Goal: Task Accomplishment & Management: Complete application form

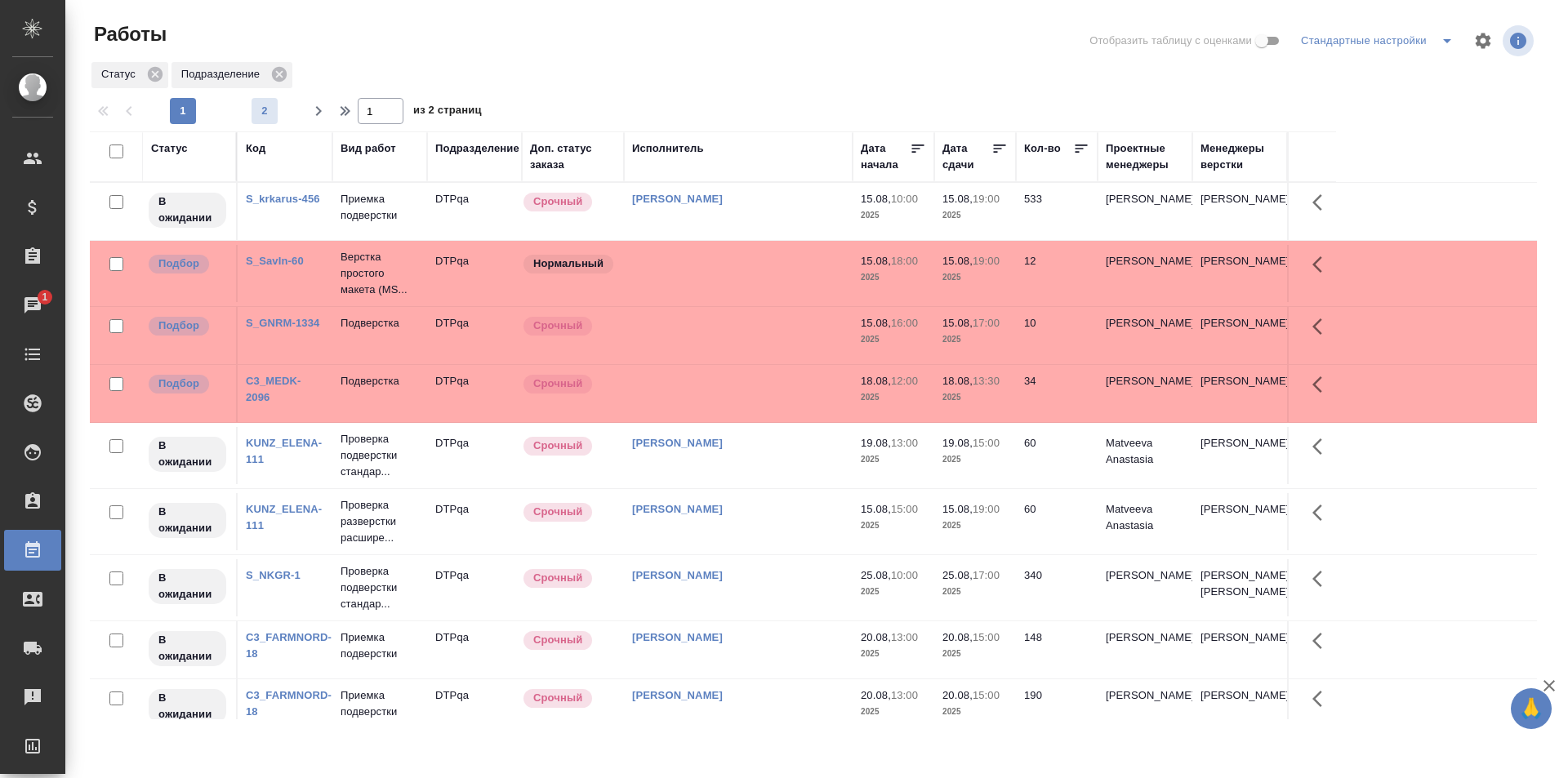
click at [276, 109] on span "2" at bounding box center [264, 111] width 26 height 16
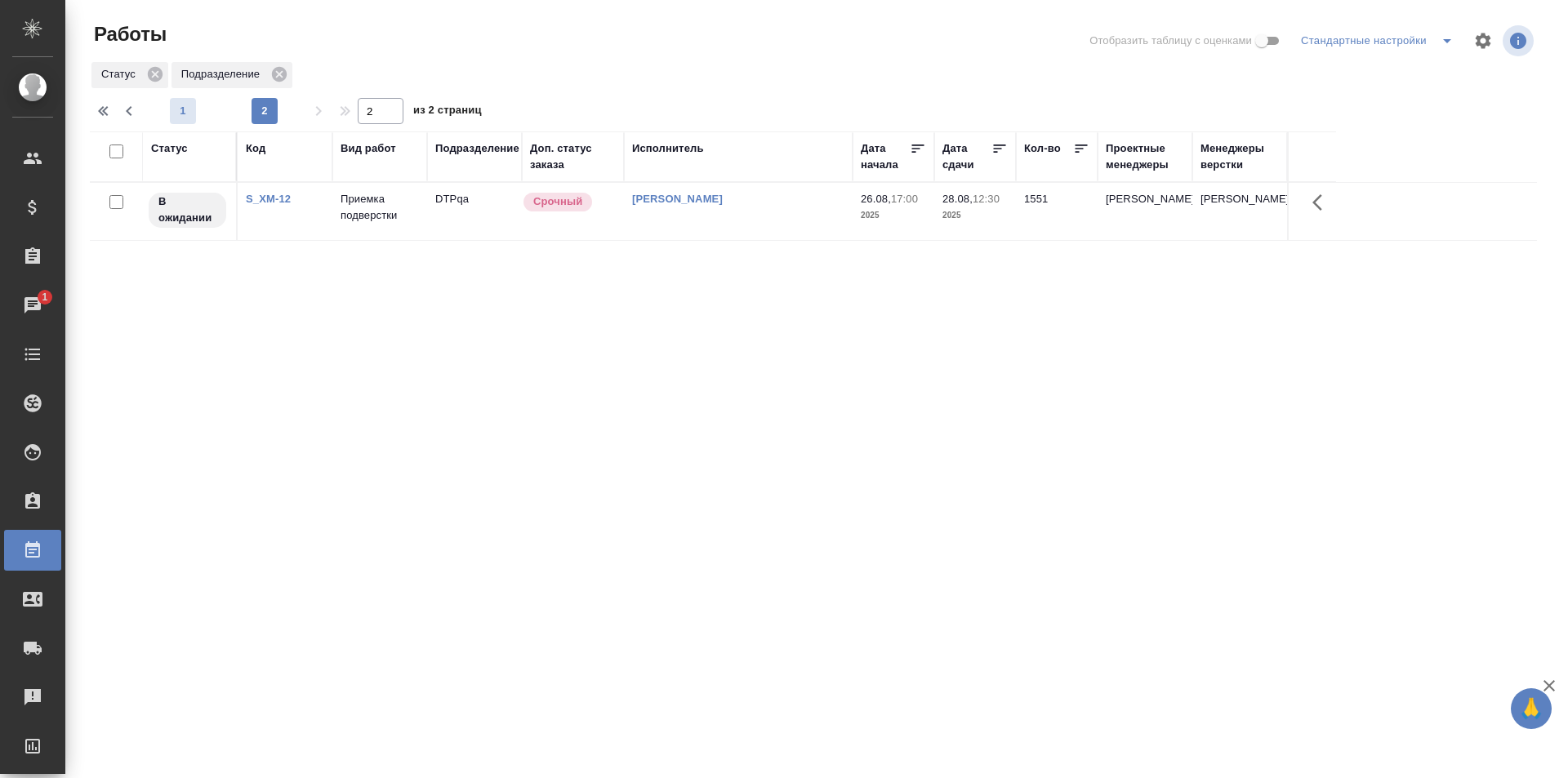
click at [179, 116] on span "1" at bounding box center [182, 111] width 26 height 16
type input "1"
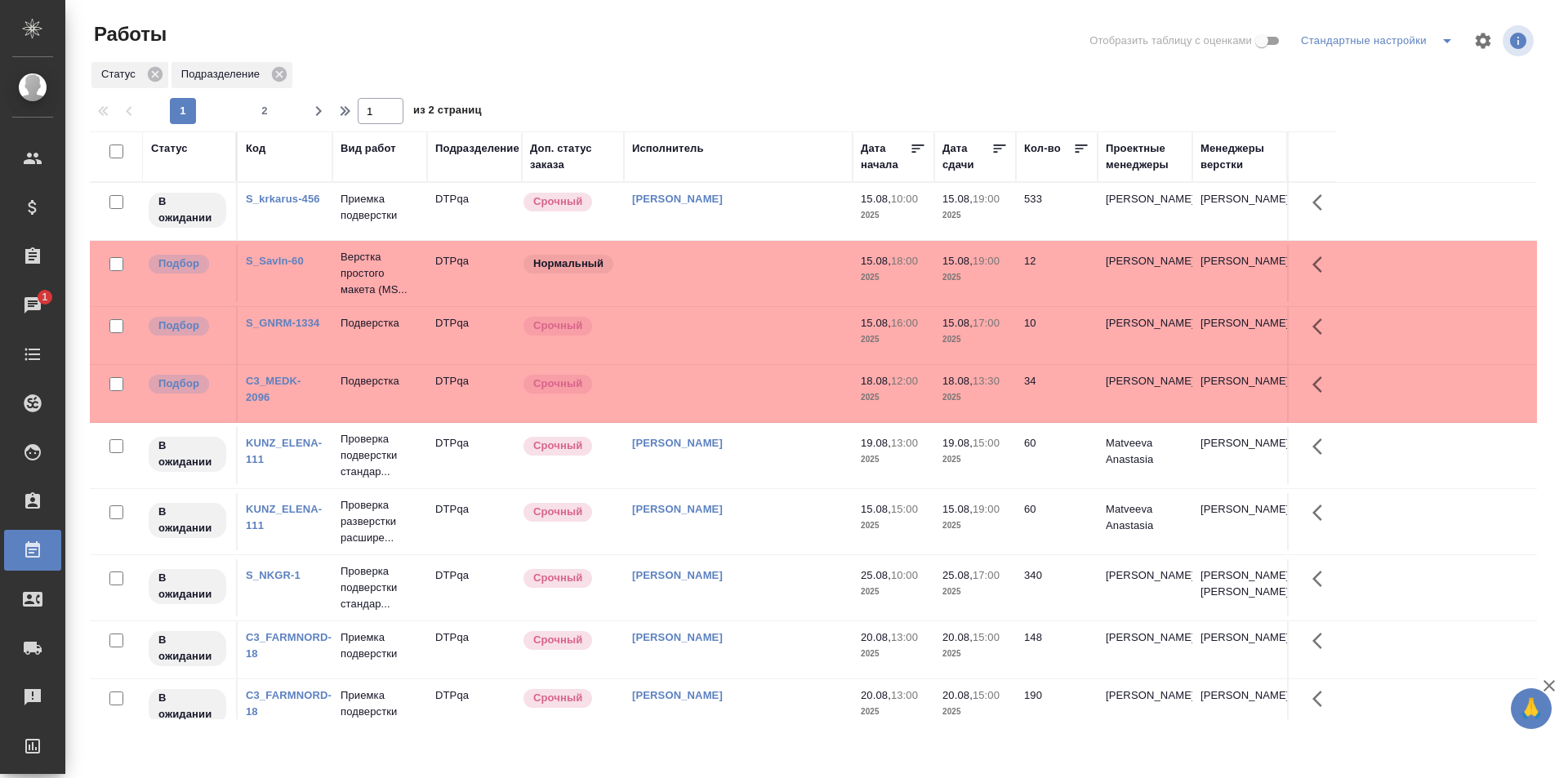
click at [747, 240] on td at bounding box center [738, 212] width 228 height 57
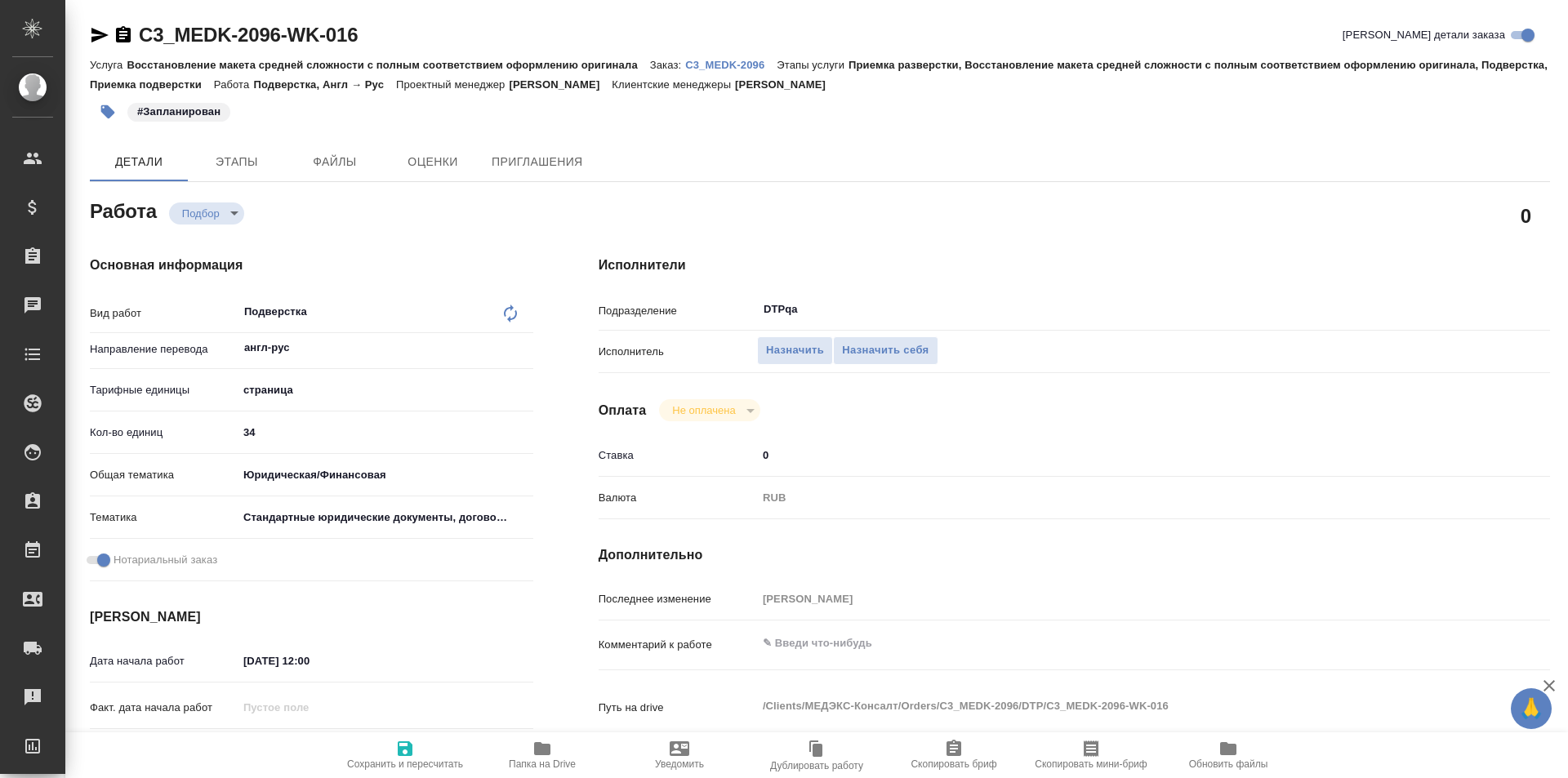
type textarea "x"
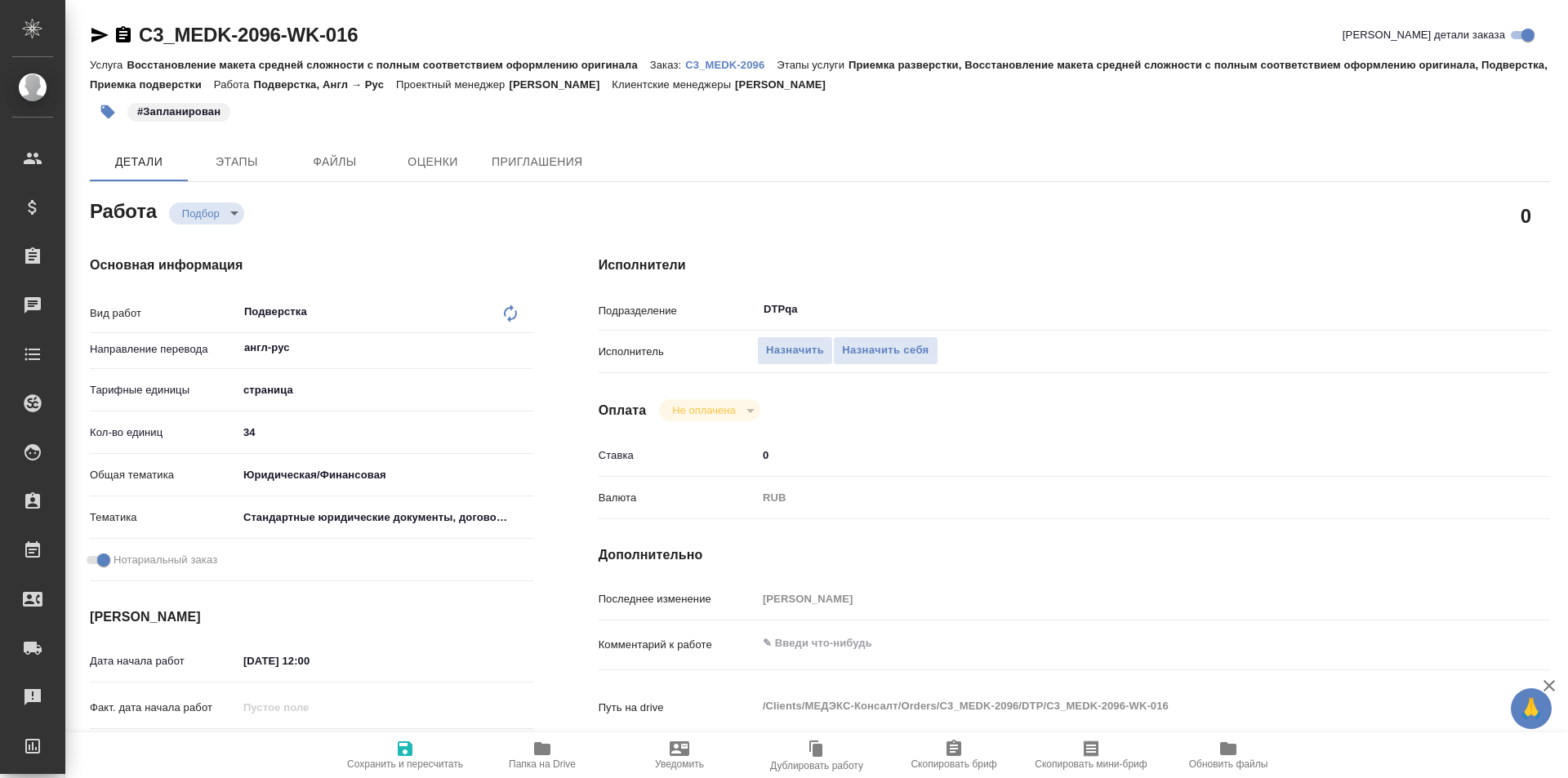
type textarea "x"
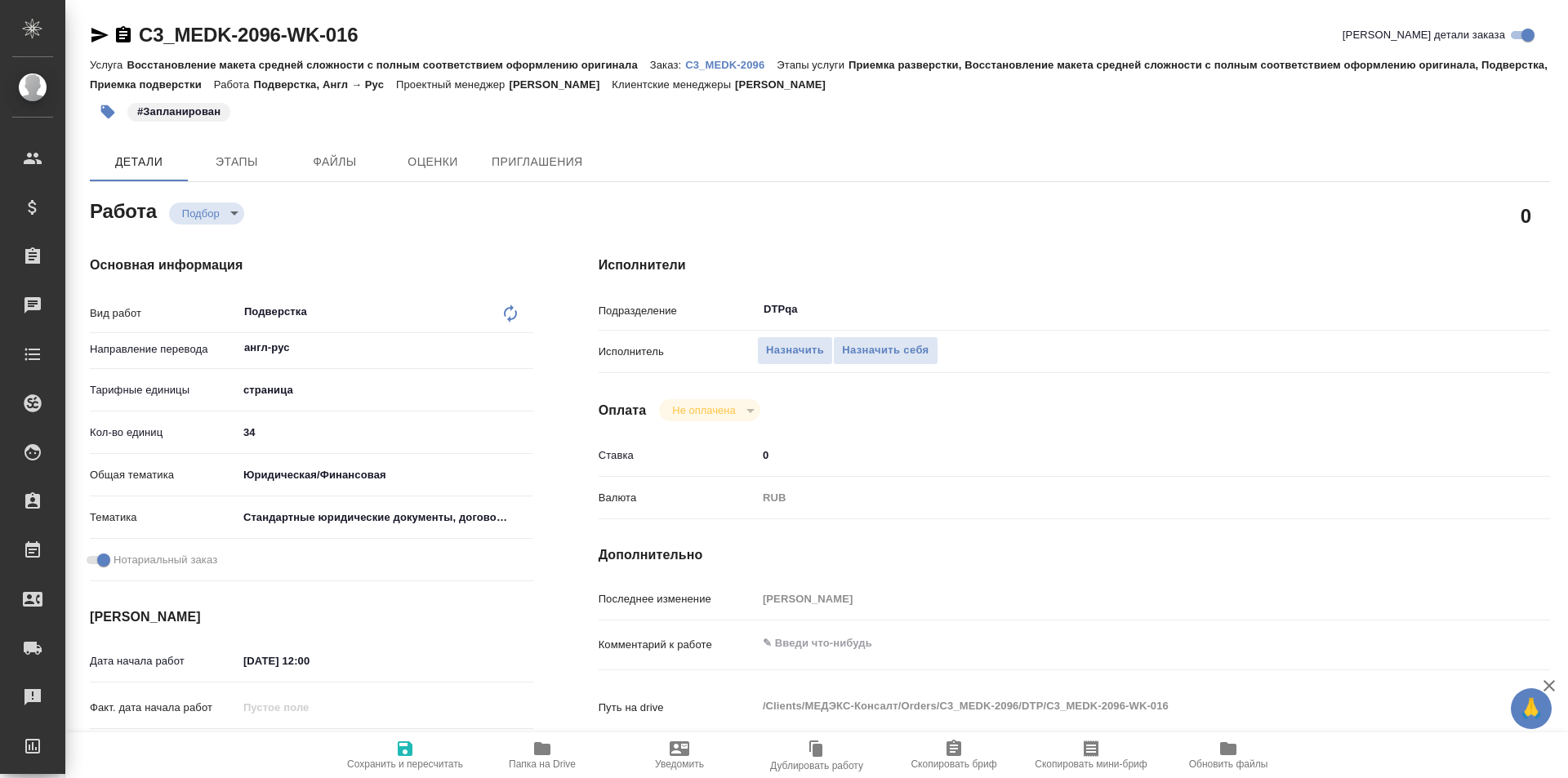
type textarea "x"
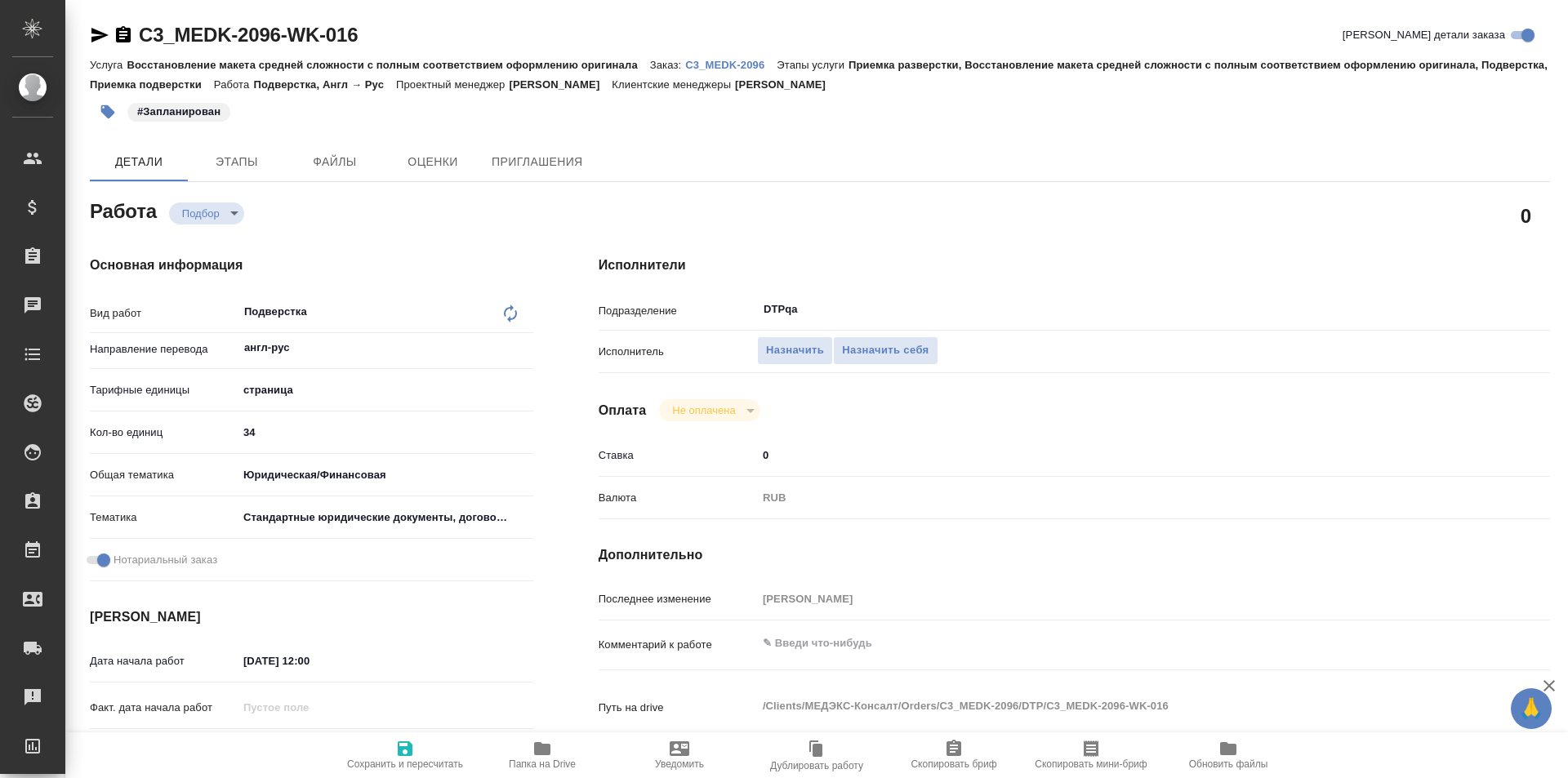
scroll to position [164, 0]
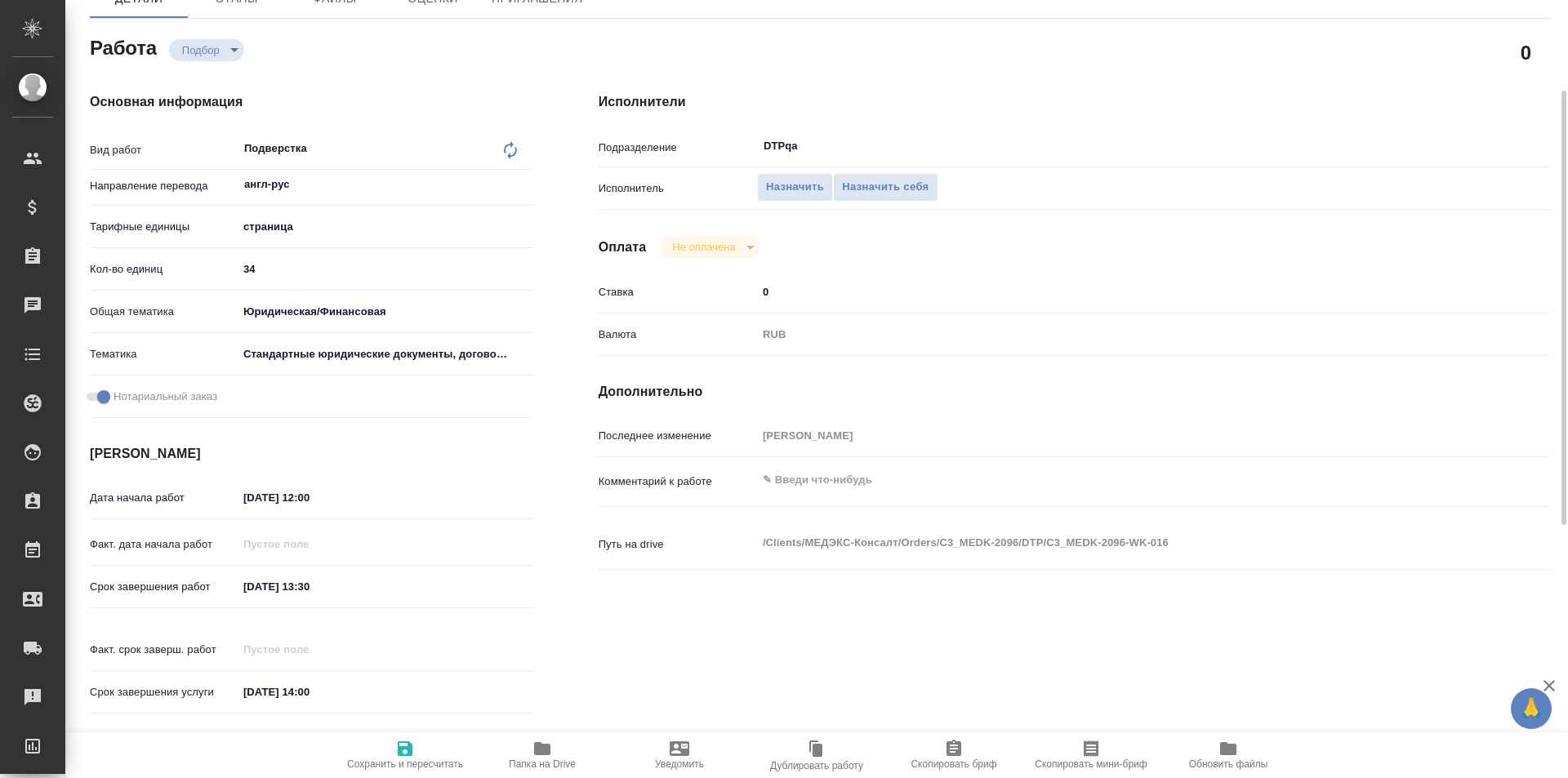
type textarea "x"
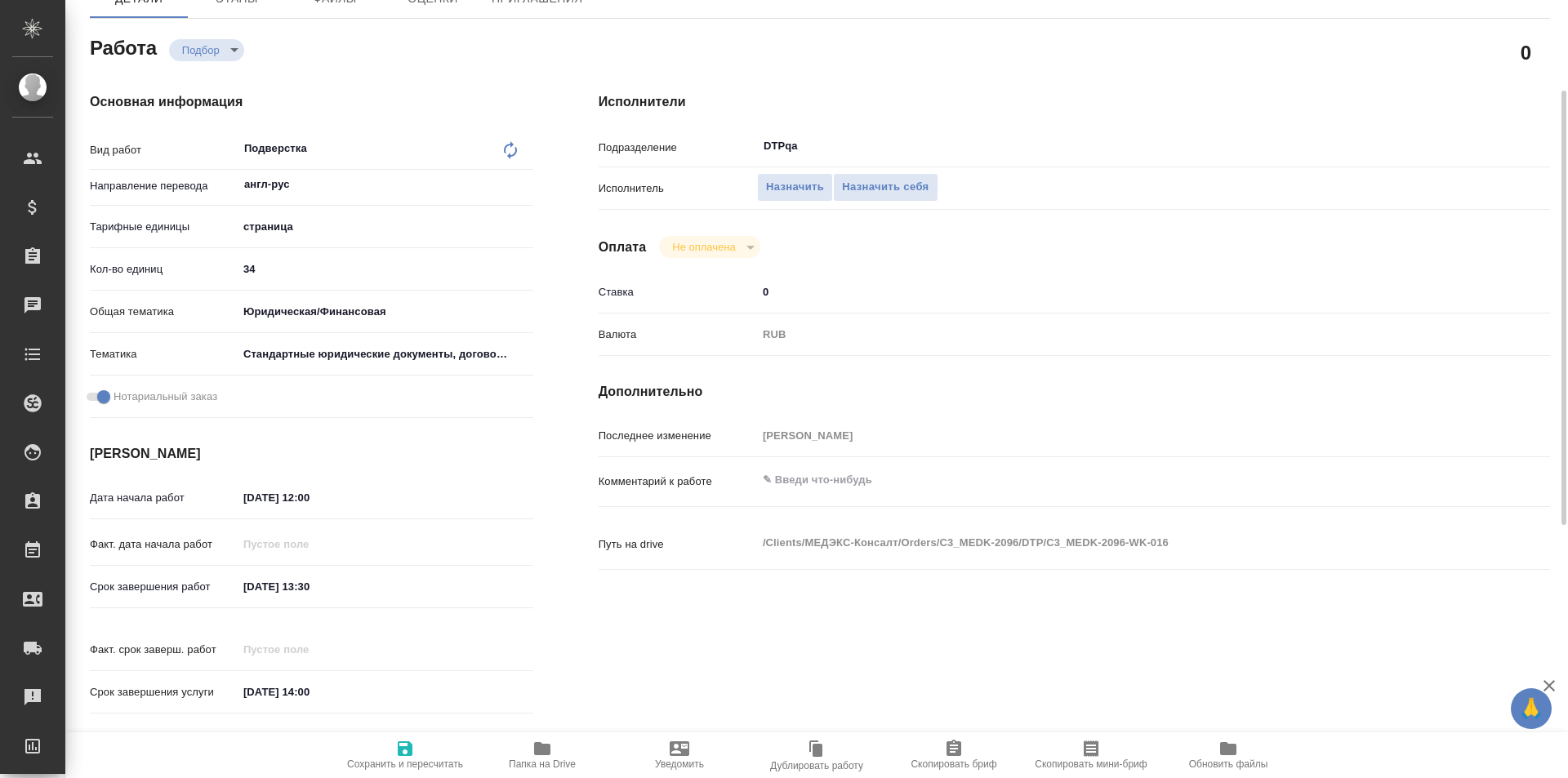
type textarea "x"
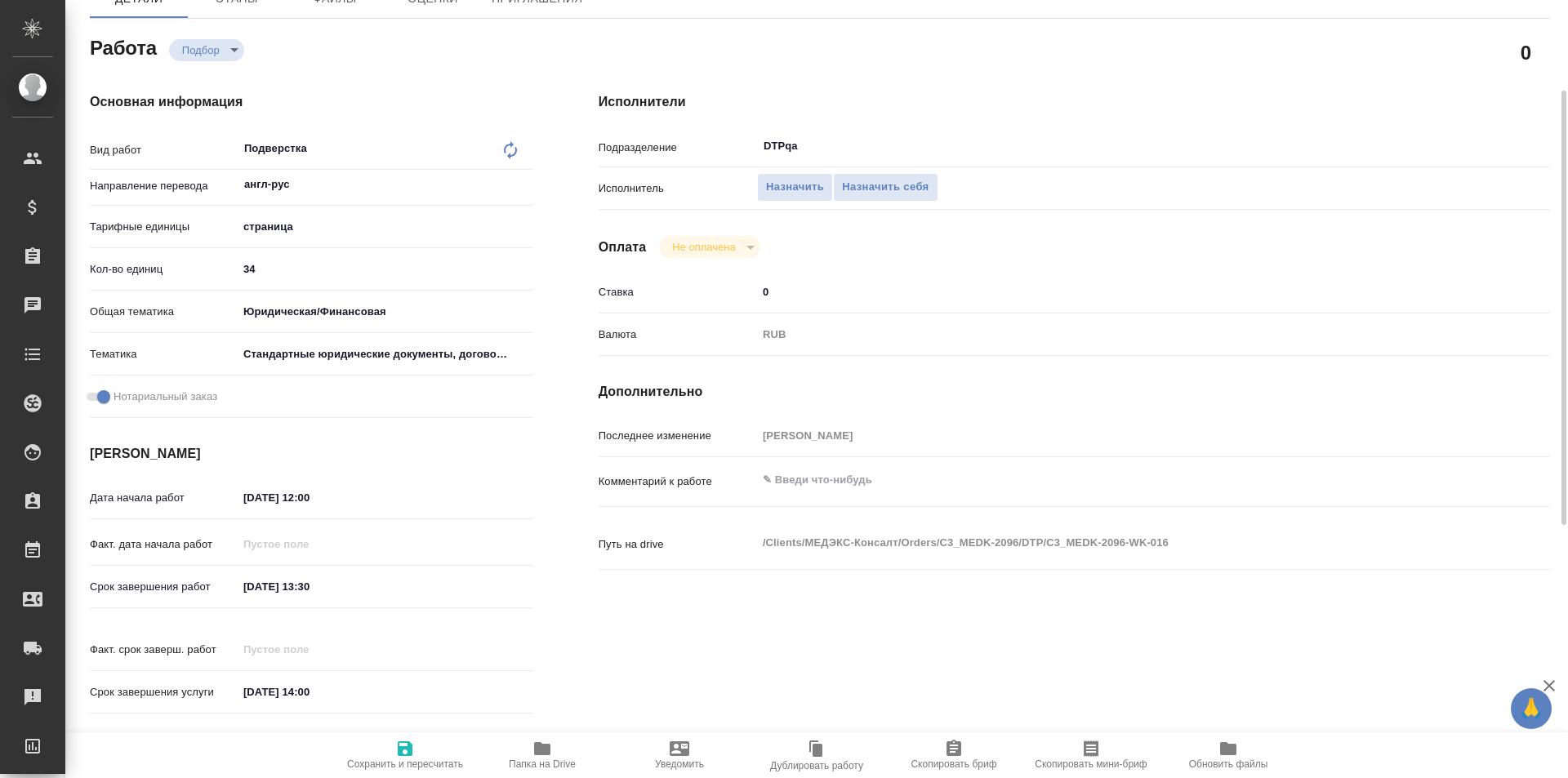
type textarea "x"
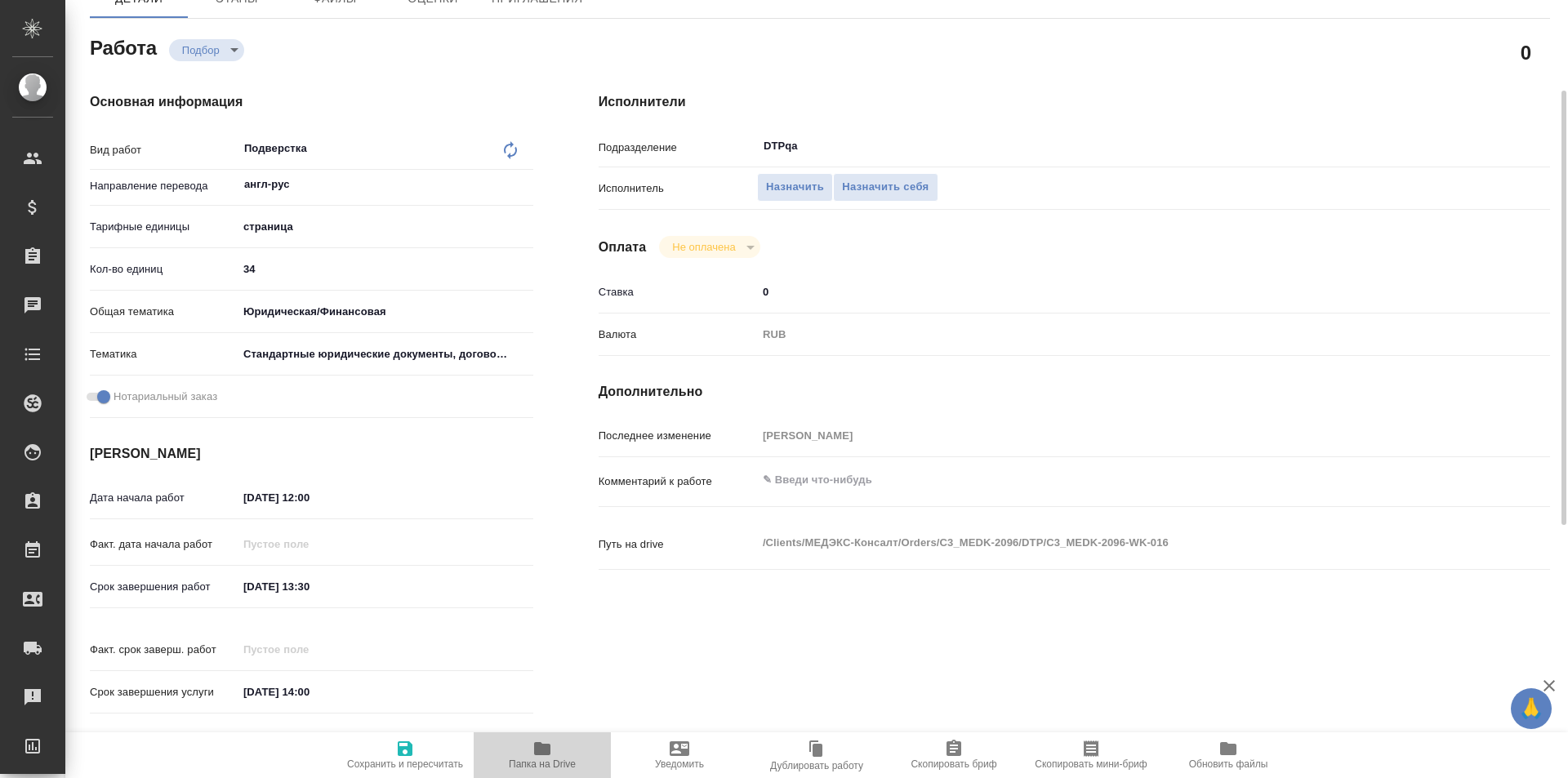
click at [542, 756] on icon "button" at bounding box center [542, 749] width 16 height 13
click at [876, 188] on span "Назначить себя" at bounding box center [884, 187] width 86 height 19
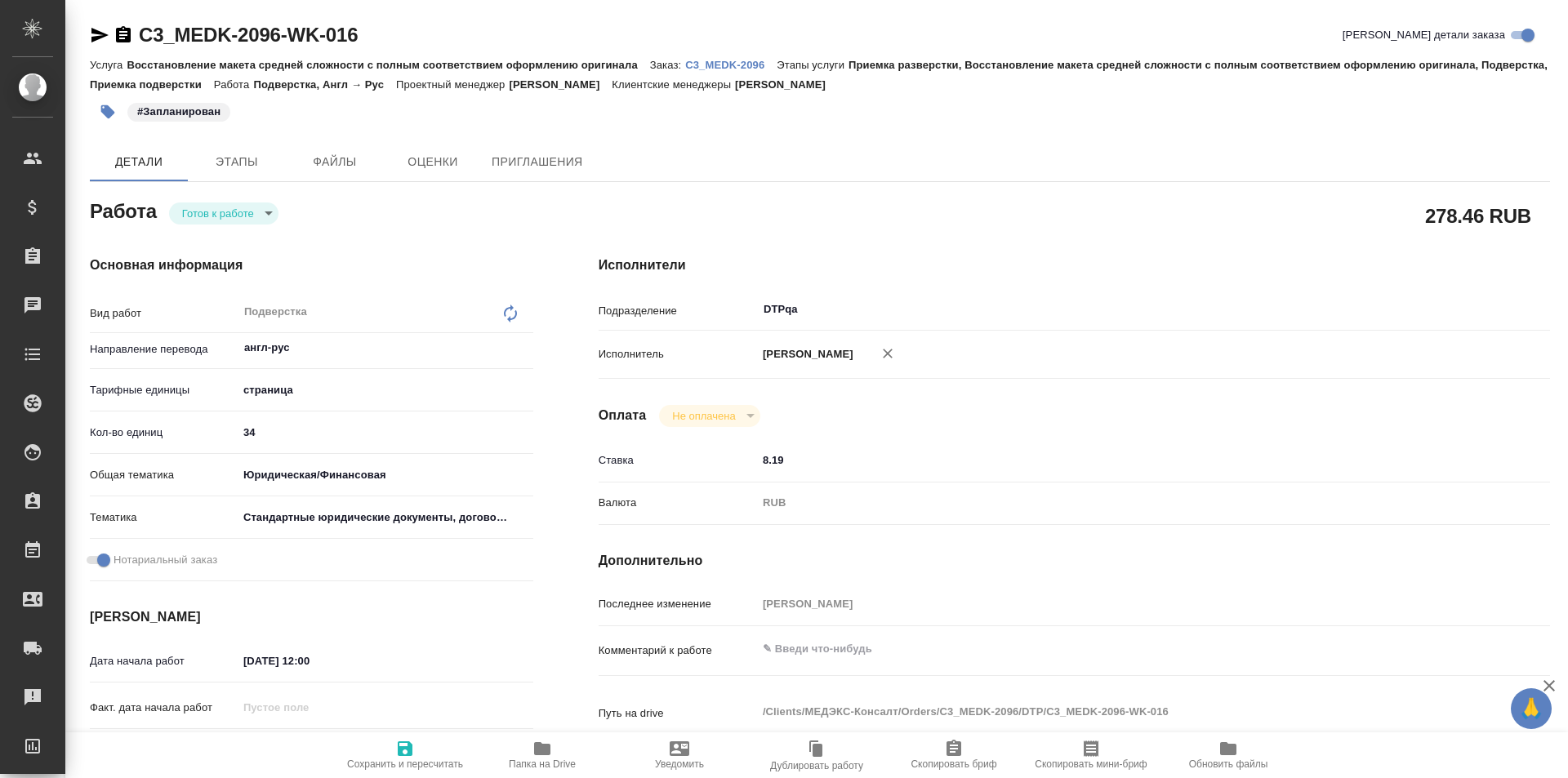
type textarea "x"
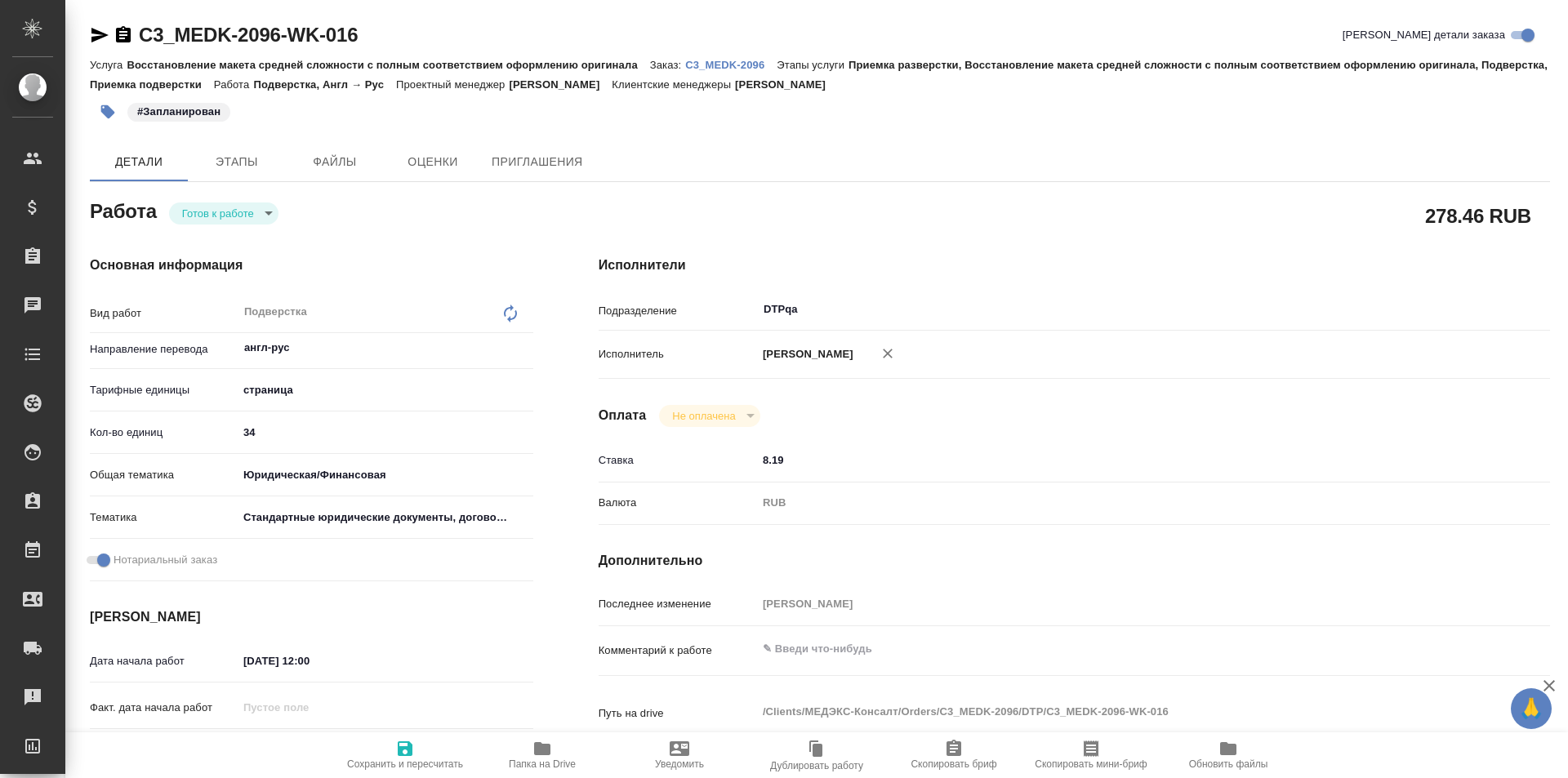
type textarea "x"
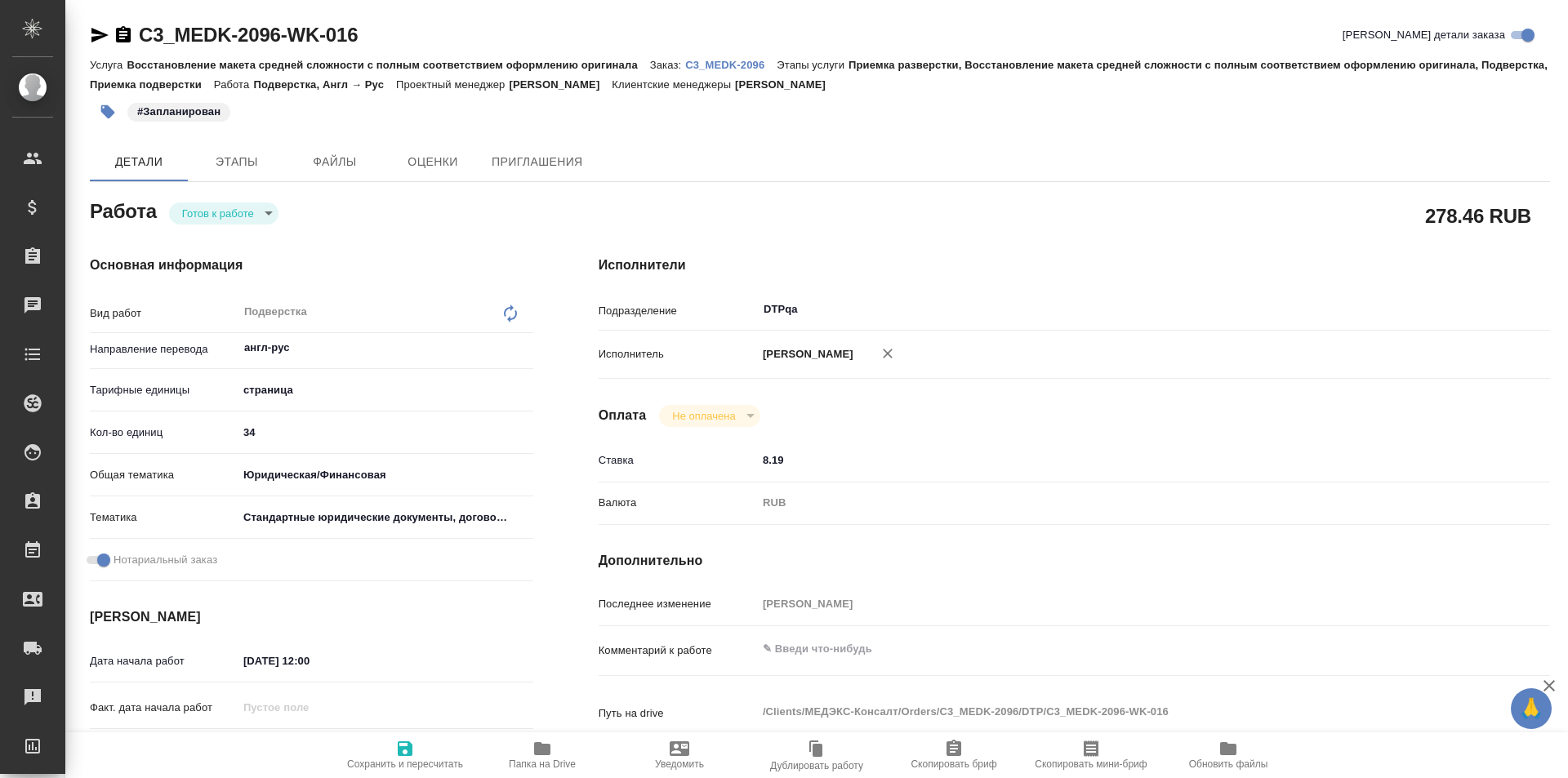
type textarea "x"
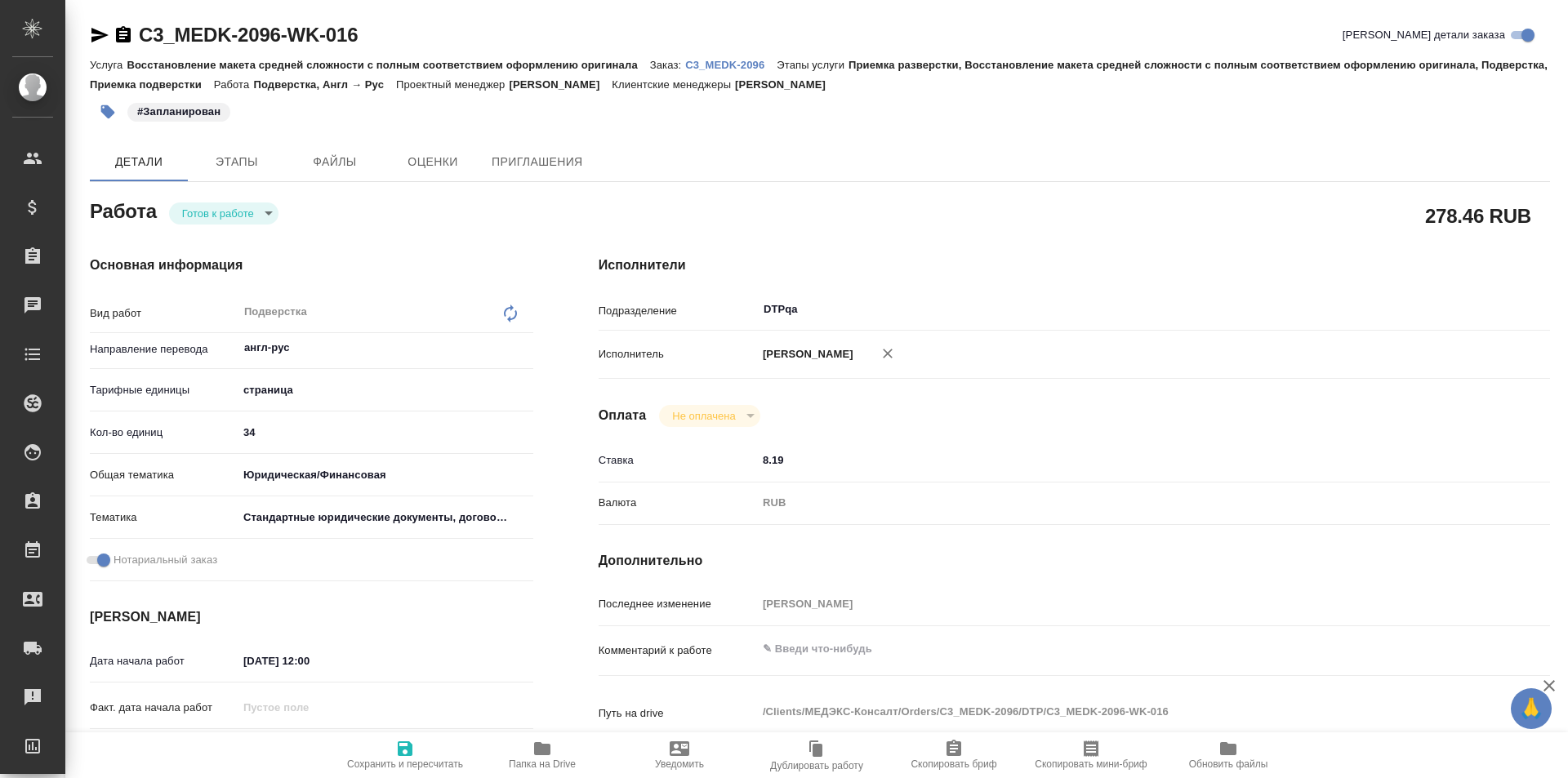
click at [398, 750] on icon "button" at bounding box center [404, 749] width 15 height 15
type textarea "x"
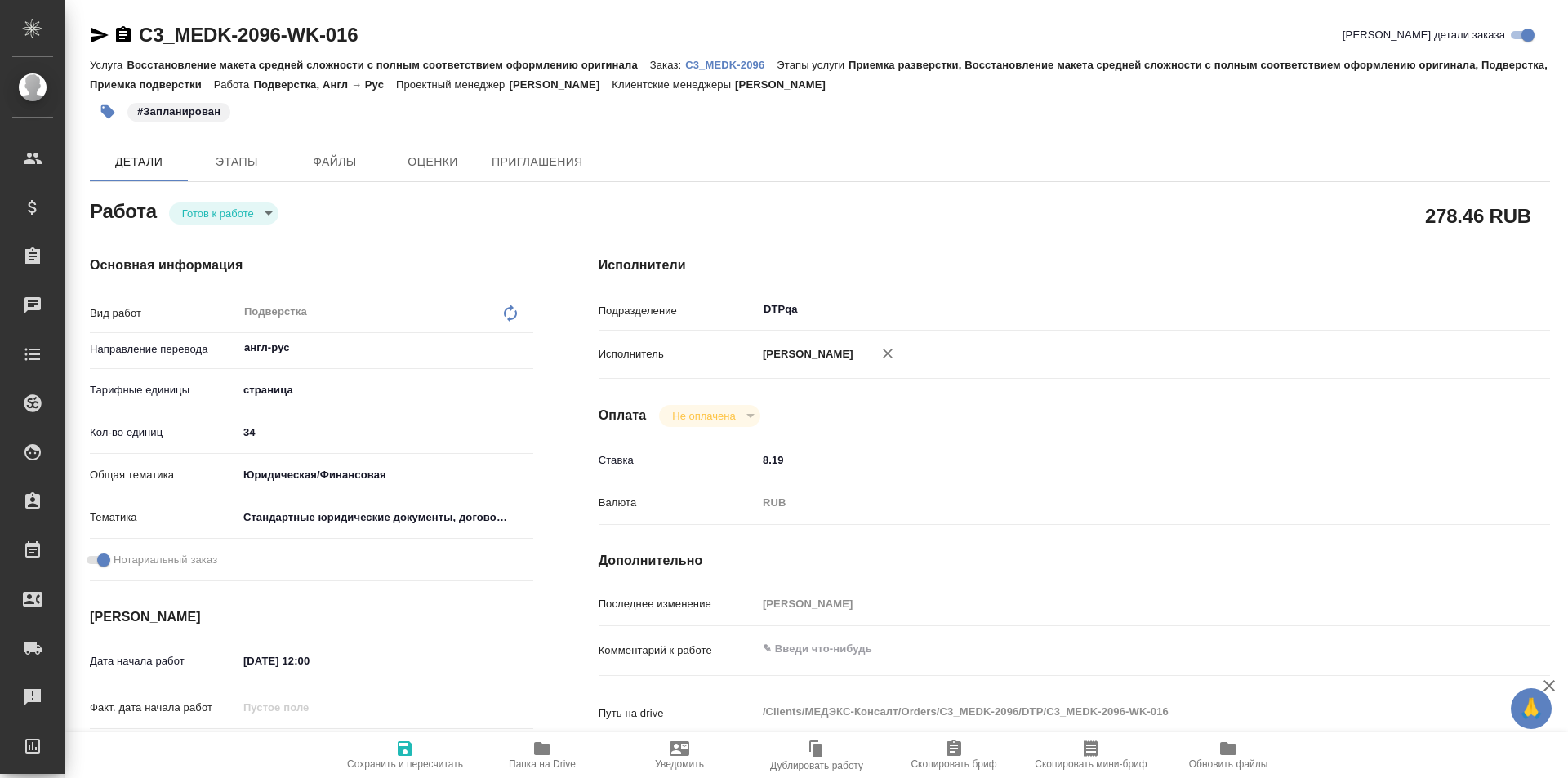
type textarea "x"
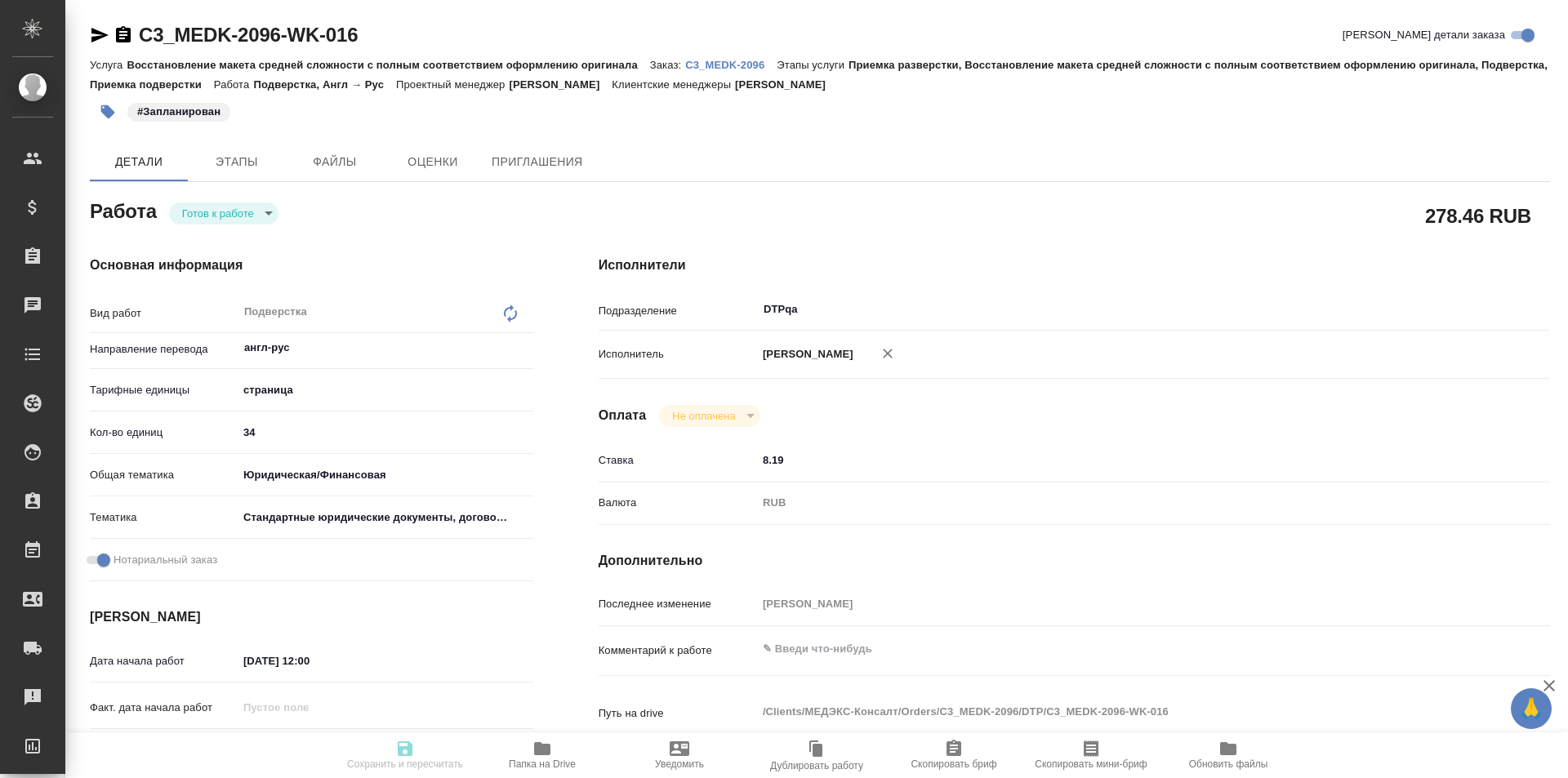
type textarea "x"
type input "readyForWork"
type textarea "Подверстка"
type textarea "x"
type input "англ-рус"
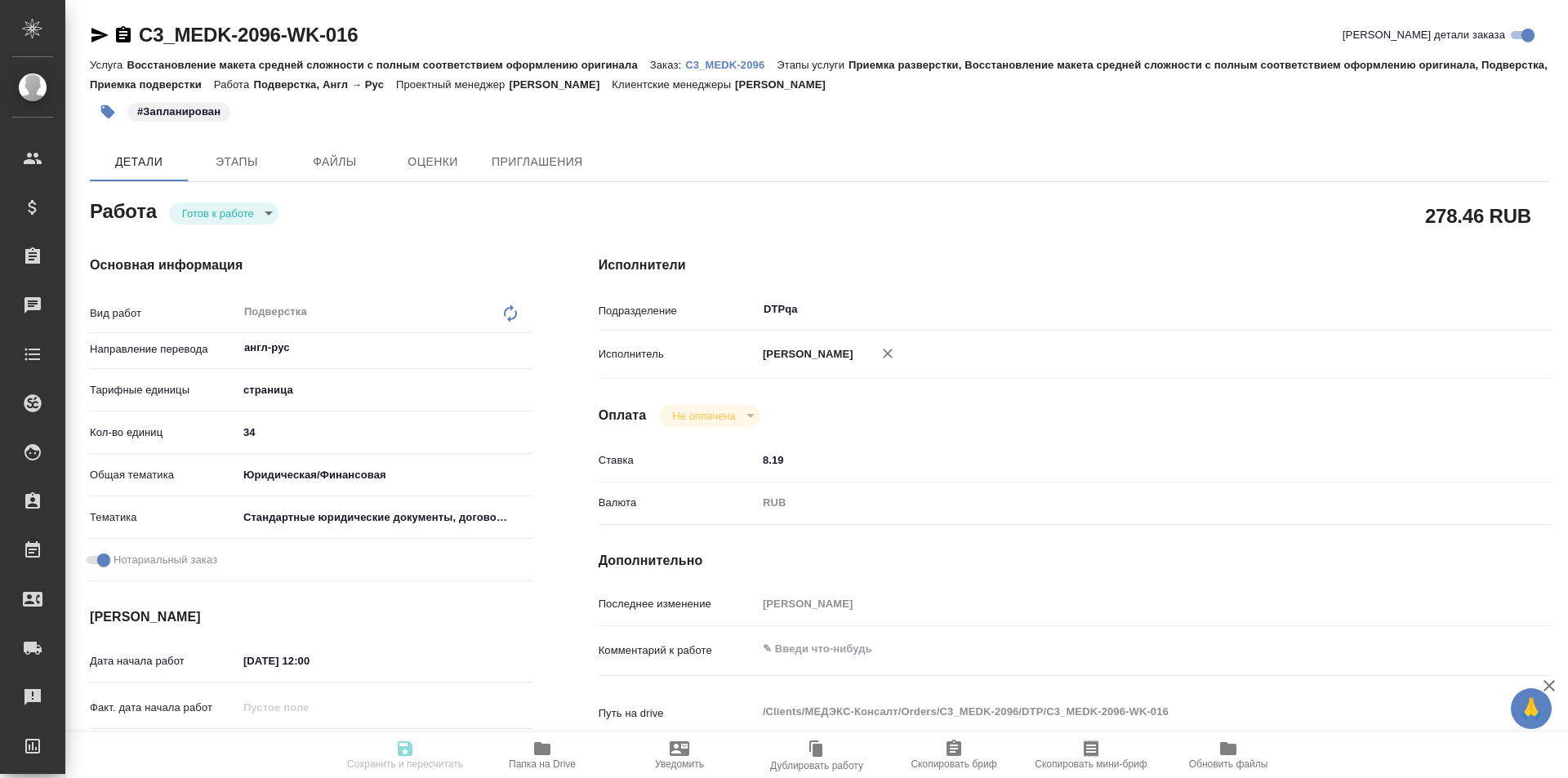
type input "5a8b1489cc6b4906c91bfdb2"
type input "34"
type input "yr-fn"
type input "5f647205b73bc97568ca66bf"
checkbox input "true"
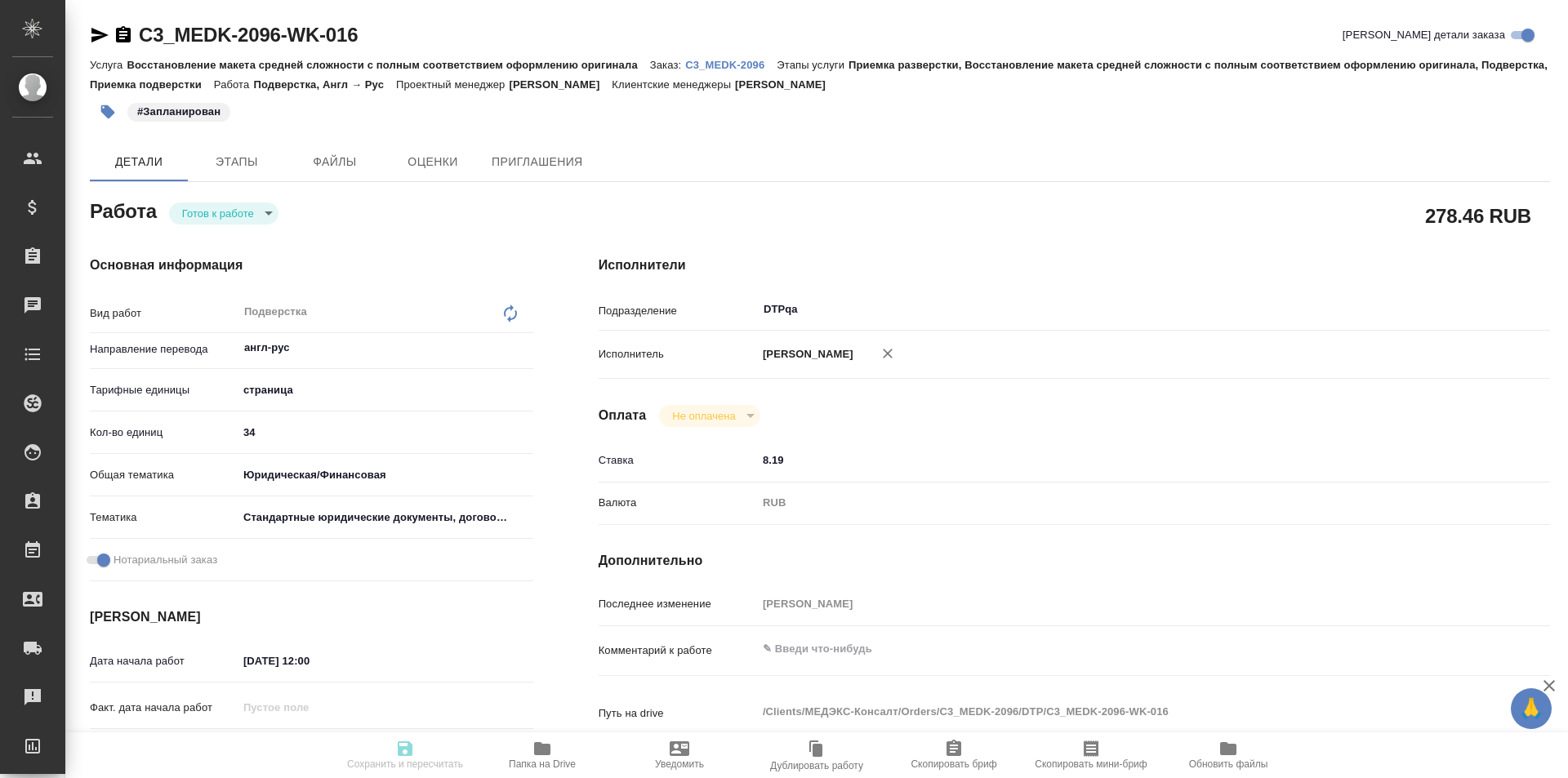
type input "18.08.2025 12:00"
type input "18.08.2025 13:30"
type input "18.08.2025 14:00"
type input "DTPqa"
type input "notPayed"
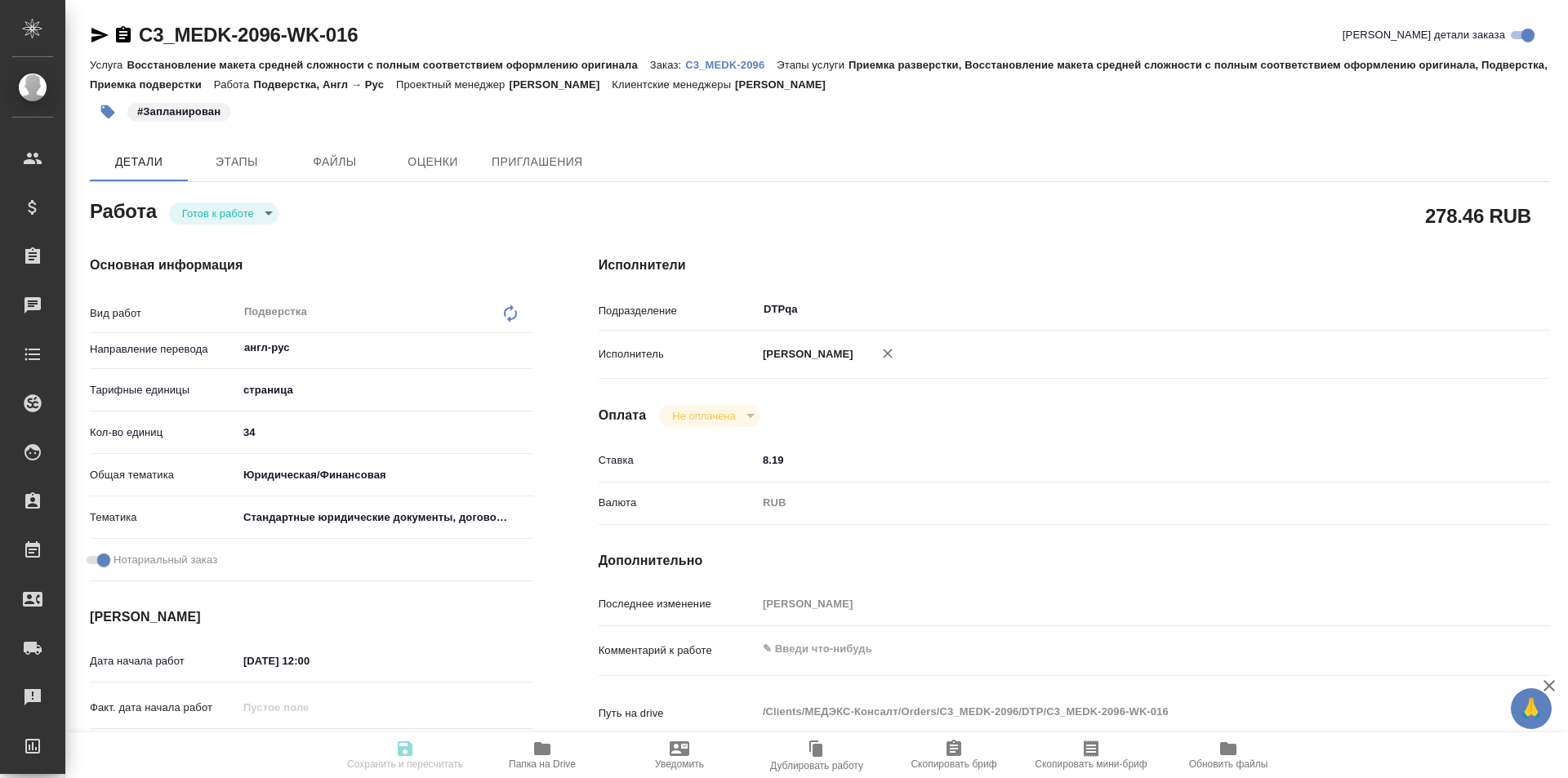
type input "8.19"
type input "RUB"
type input "[PERSON_NAME]"
type textarea "x"
type textarea "/Clients/МЕДЭКС-Консалт/Orders/C3_MEDK-2096/DTP/C3_MEDK-2096-WK-016"
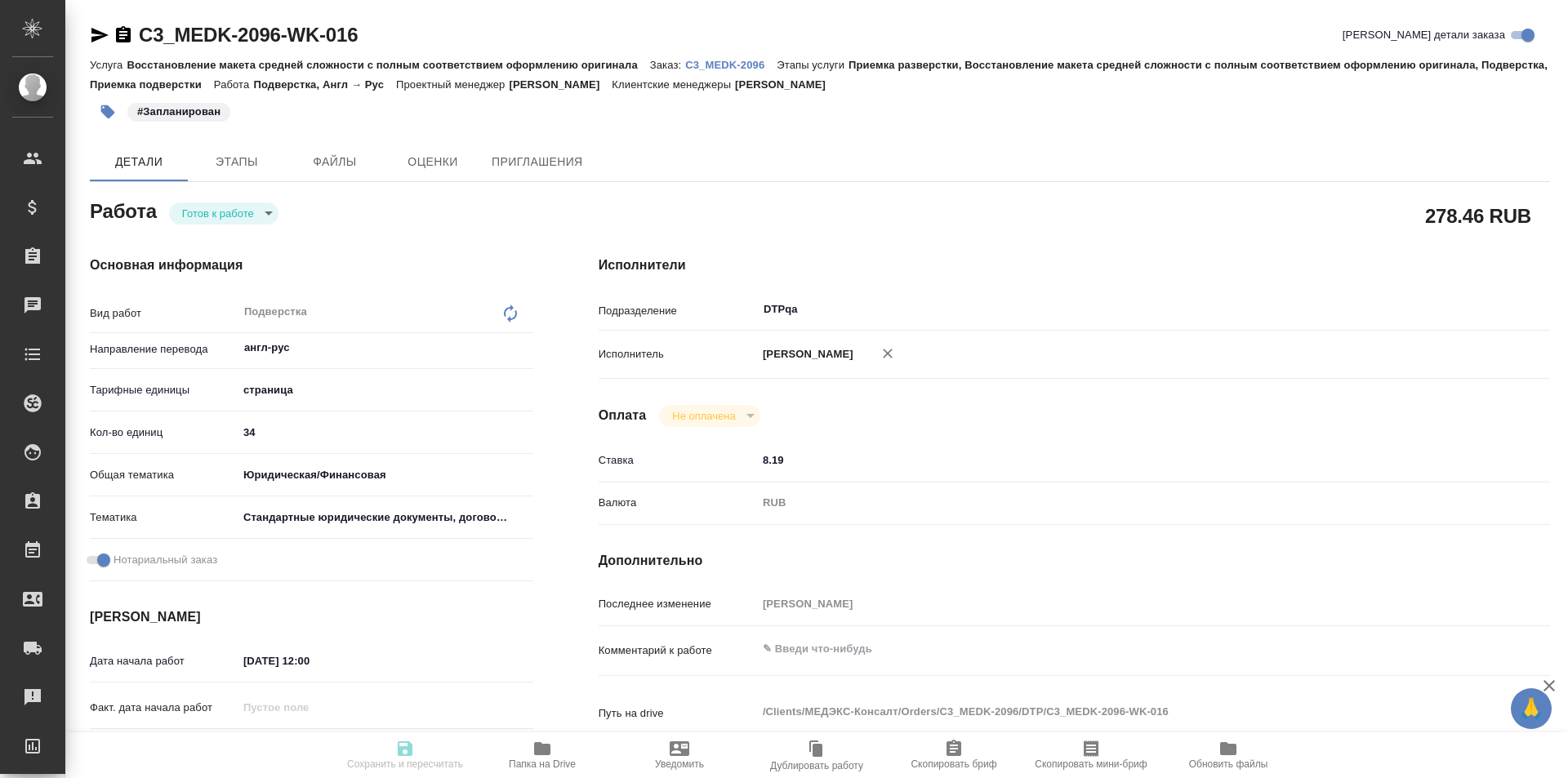
type textarea "x"
type input "C3_MEDK-2096"
type input "Восстановление макета средней сложности с полным соответствием оформлению ориги…"
type input "Приемка разверстки, Восстановление макета средней сложности с полным соответств…"
type input "Ильина Екатерина"
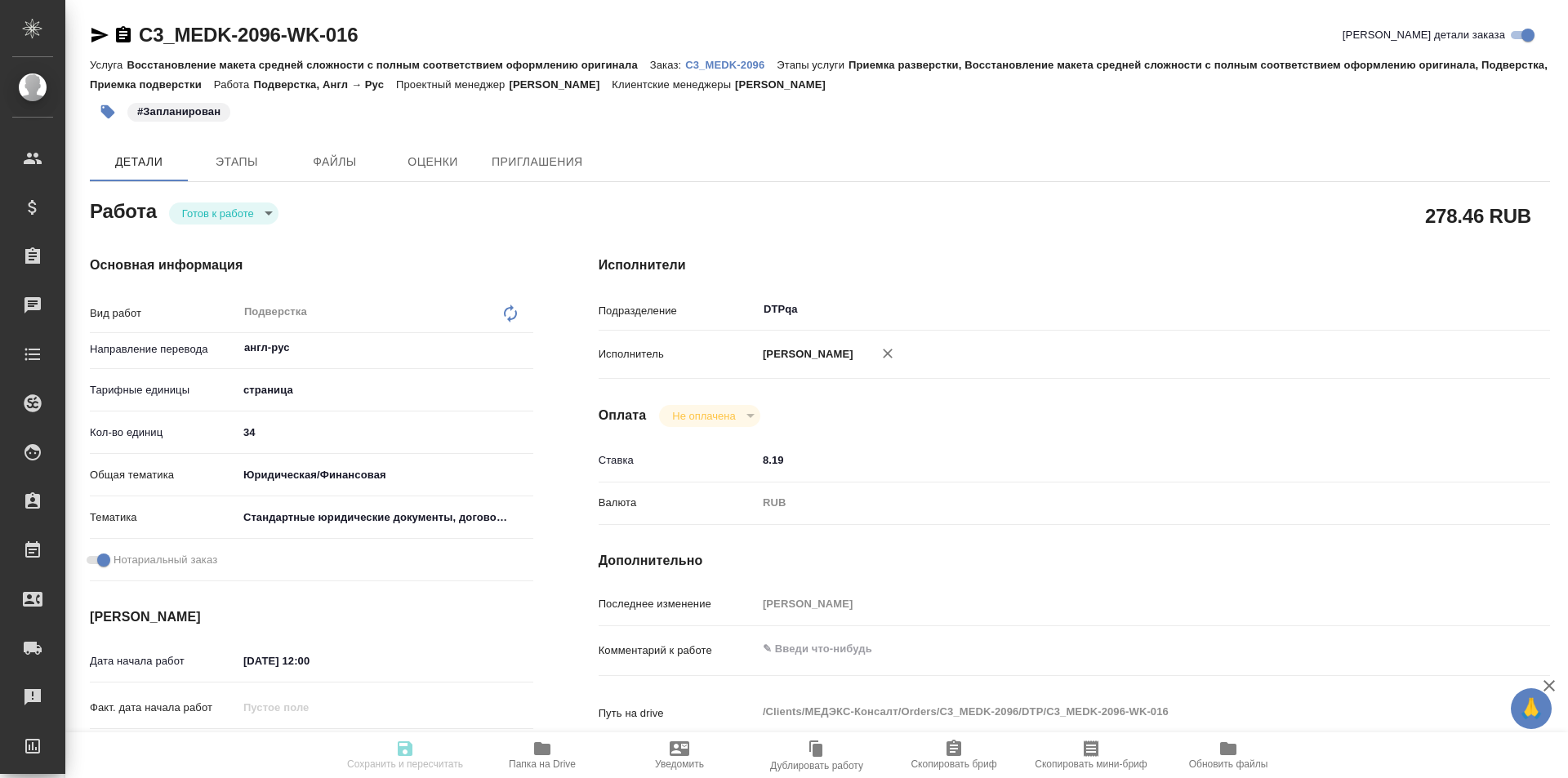
type input "[PERSON_NAME]"
type input "/Clients/МЕДЭКС-Консалт/Orders/C3_MEDK-2096"
type textarea "x"
type textarea "14.08. в пакет документов добавился один документ на перевод, вложила в сорс в …"
type textarea "x"
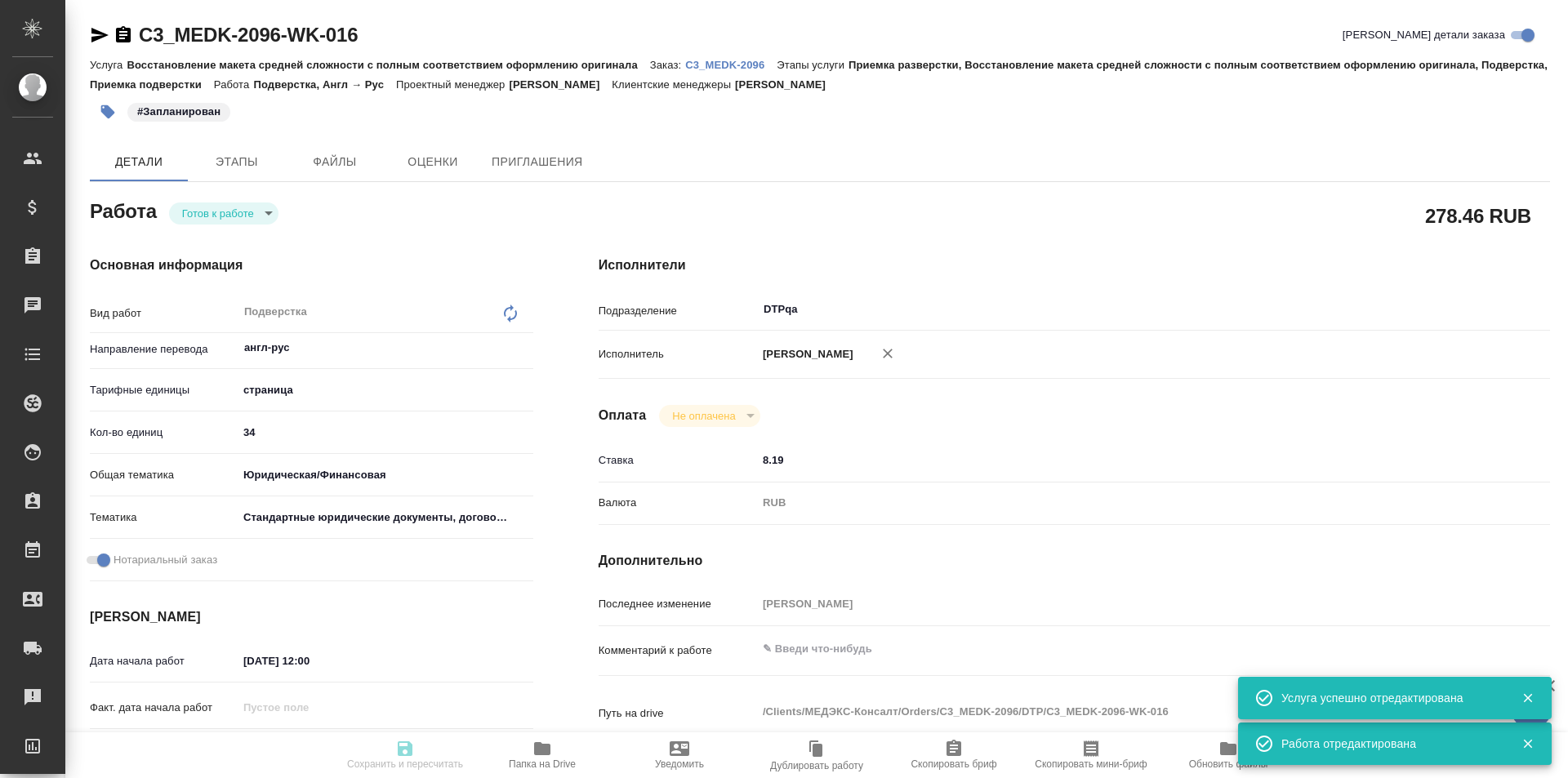
type textarea "x"
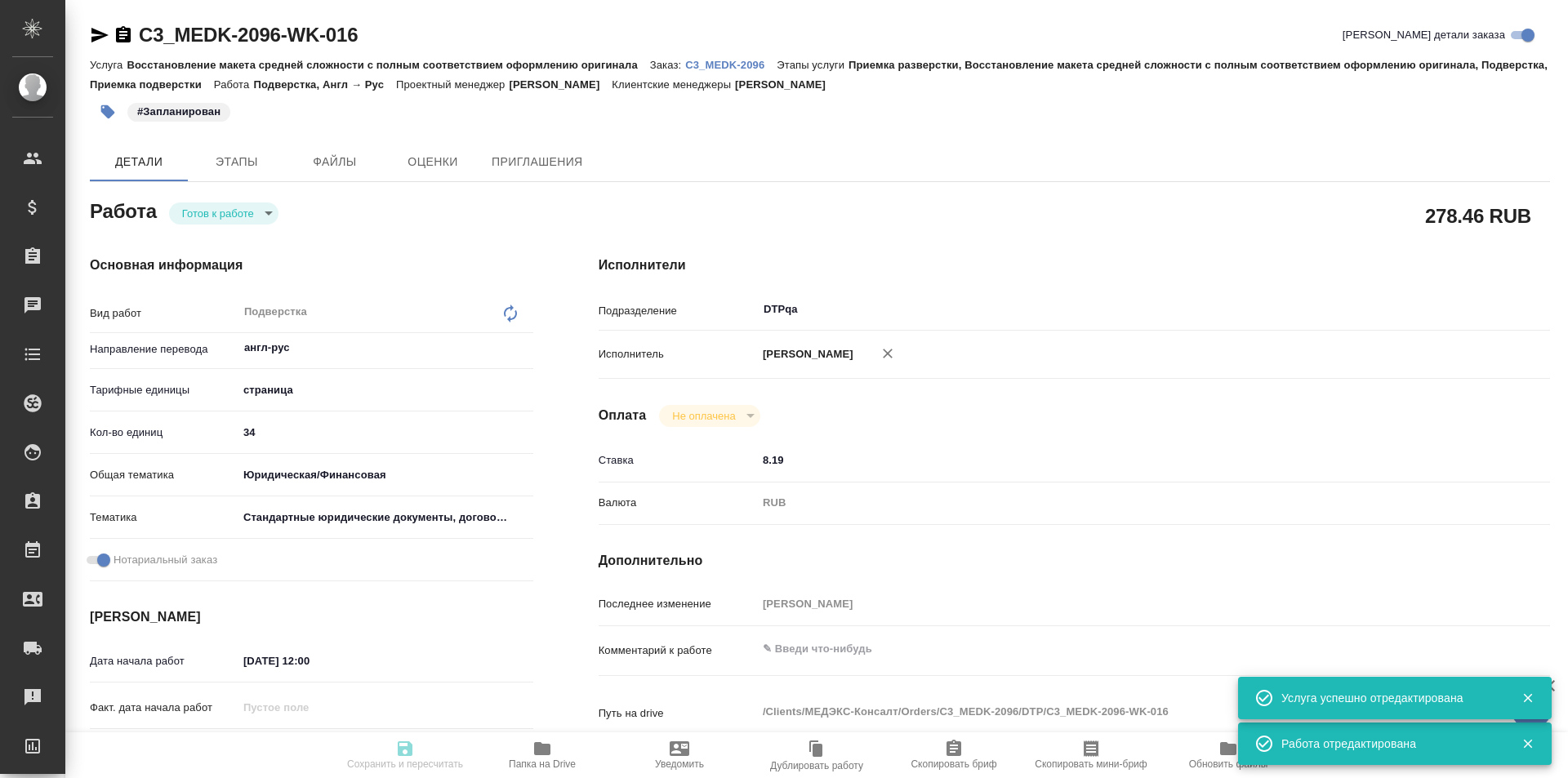
type textarea "x"
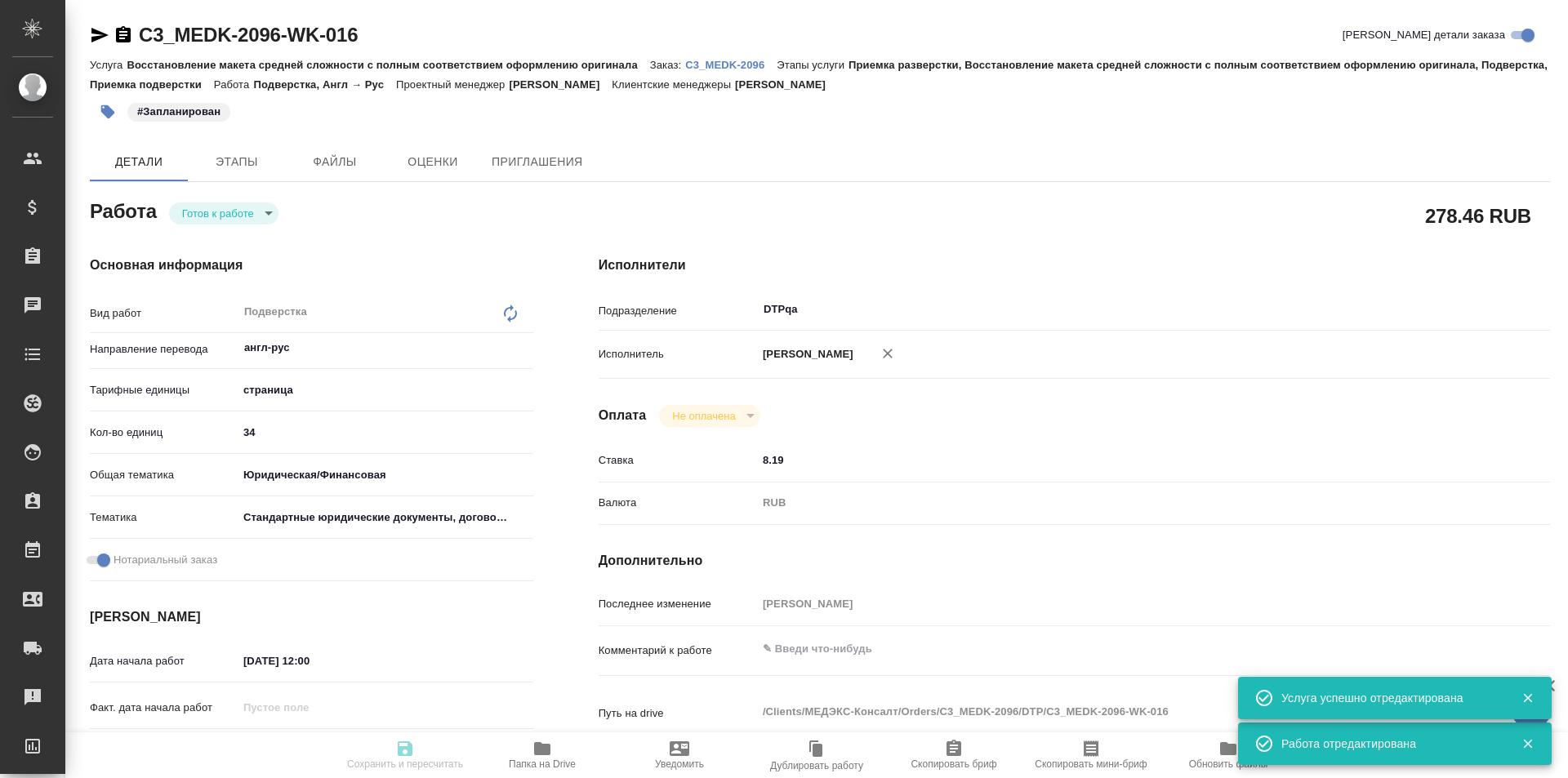
type textarea "x"
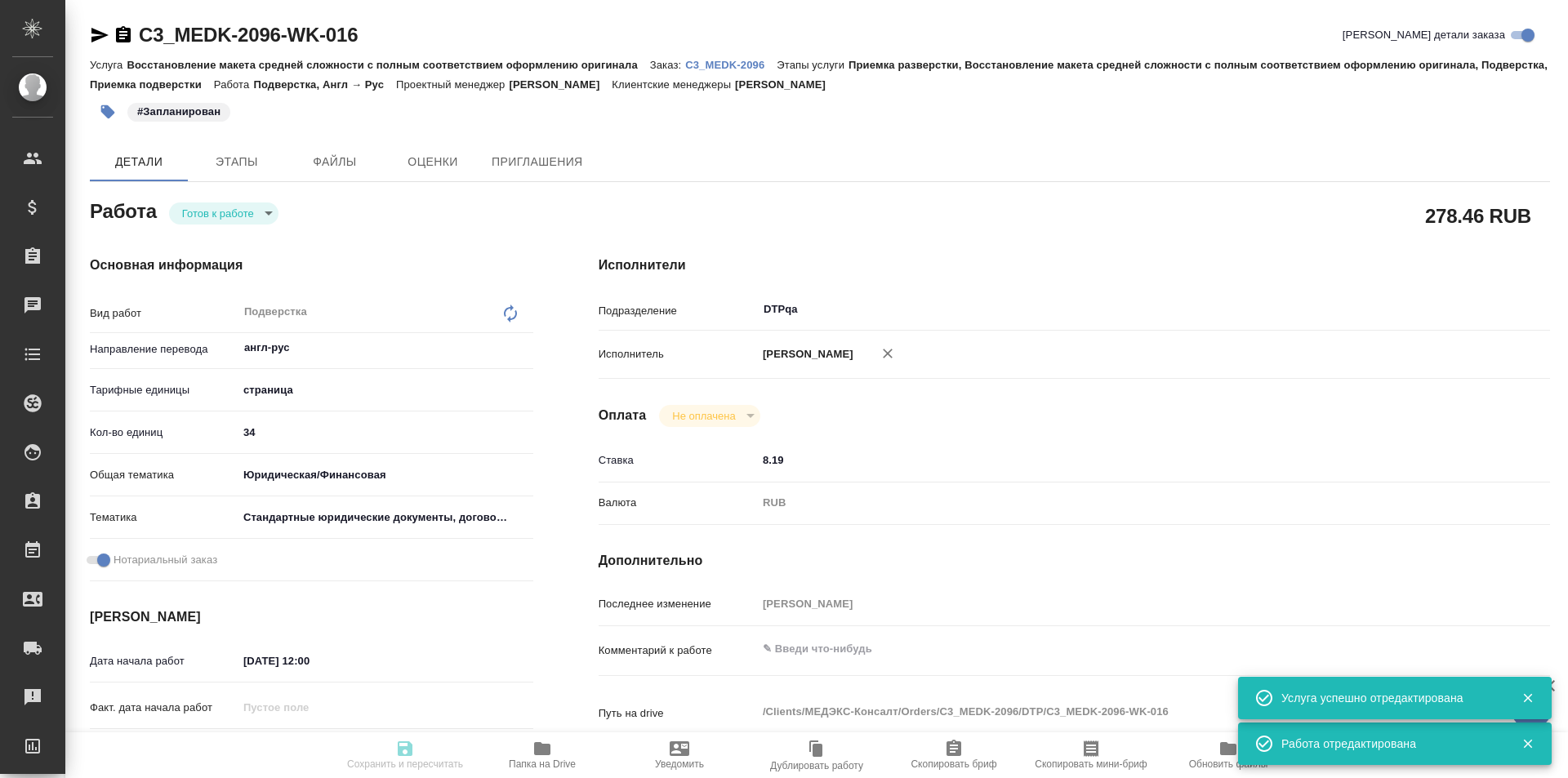
type textarea "x"
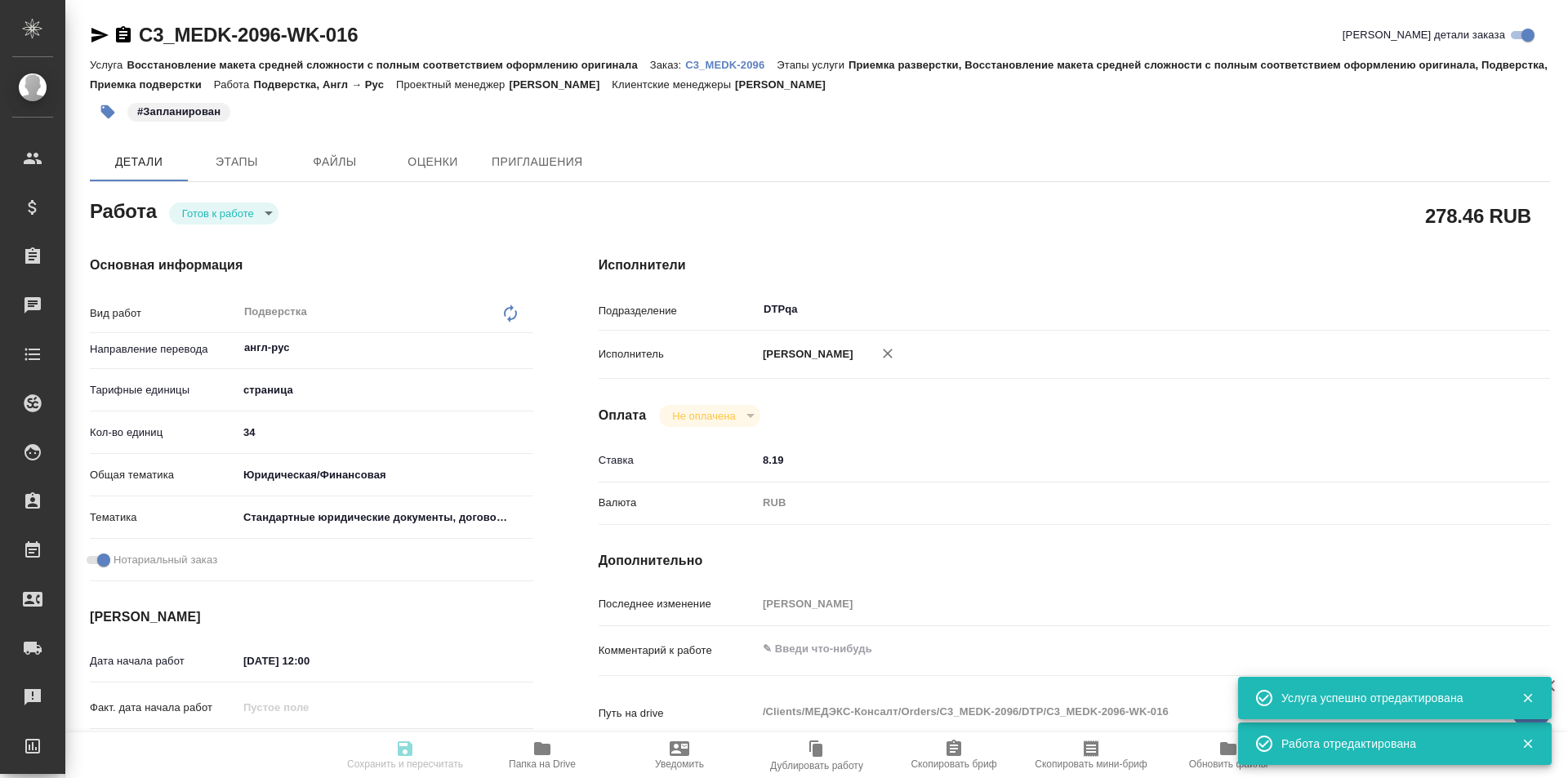
type textarea "x"
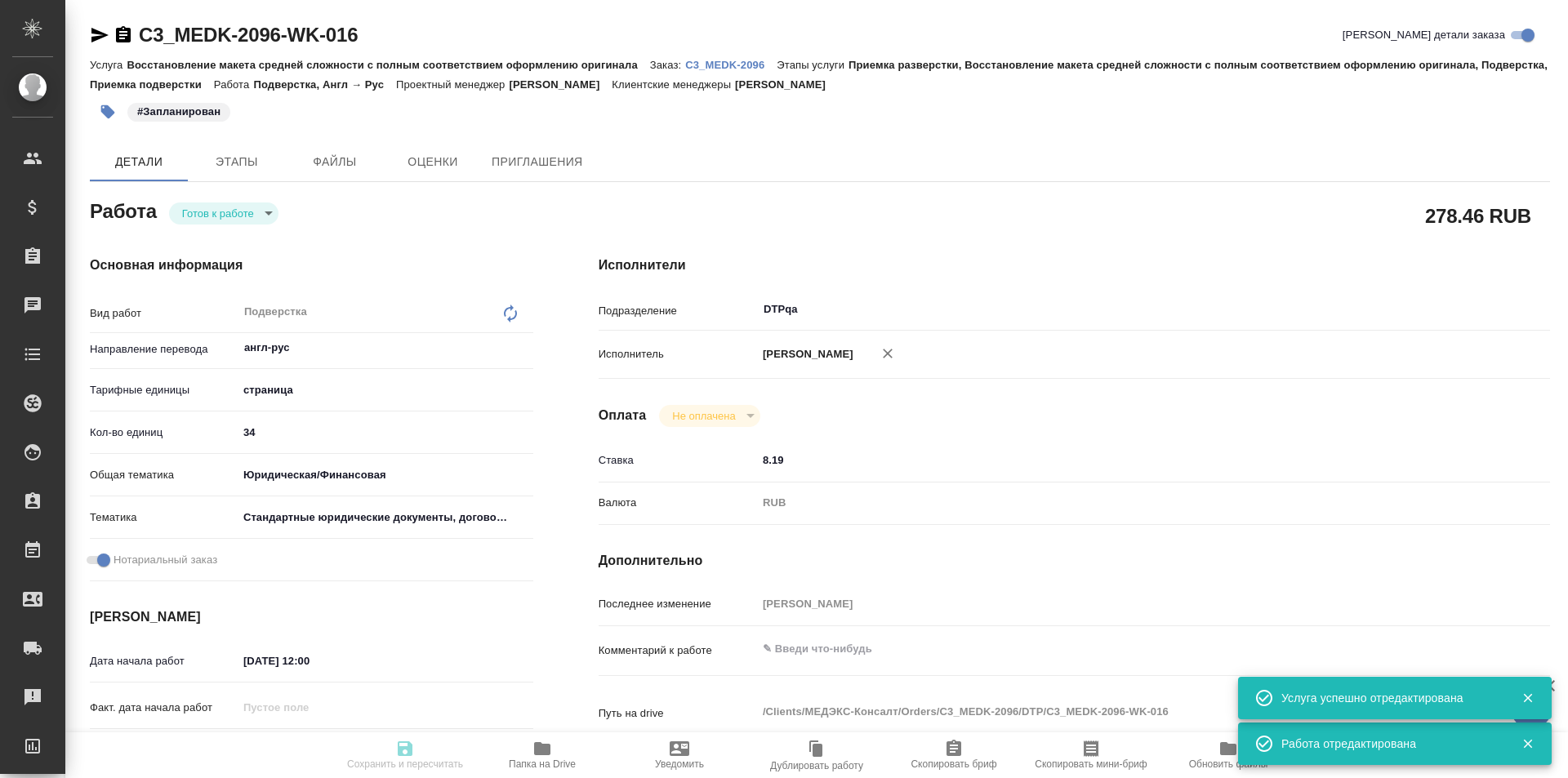
click at [246, 208] on body "🙏 .cls-1 fill:#fff; AWATERA Ismagilova Diana Клиенты Спецификации Заказы Чаты T…" at bounding box center [784, 389] width 1568 height 778
type input "readyForWork"
type textarea "Подверстка"
type textarea "x"
type input "англ-рус"
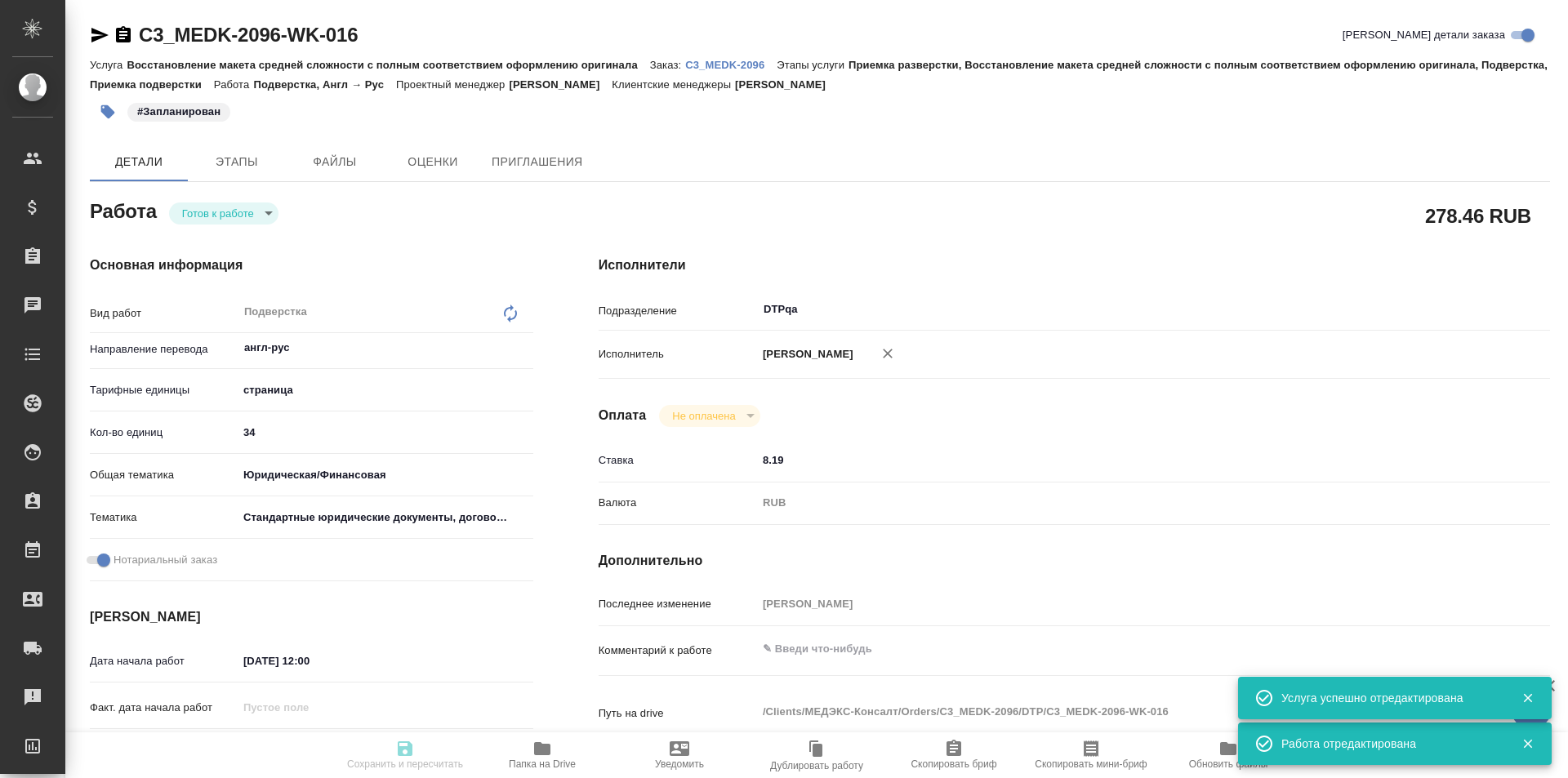
type input "5a8b1489cc6b4906c91bfdb2"
type input "34"
type input "yr-fn"
type input "5f647205b73bc97568ca66bf"
checkbox input "true"
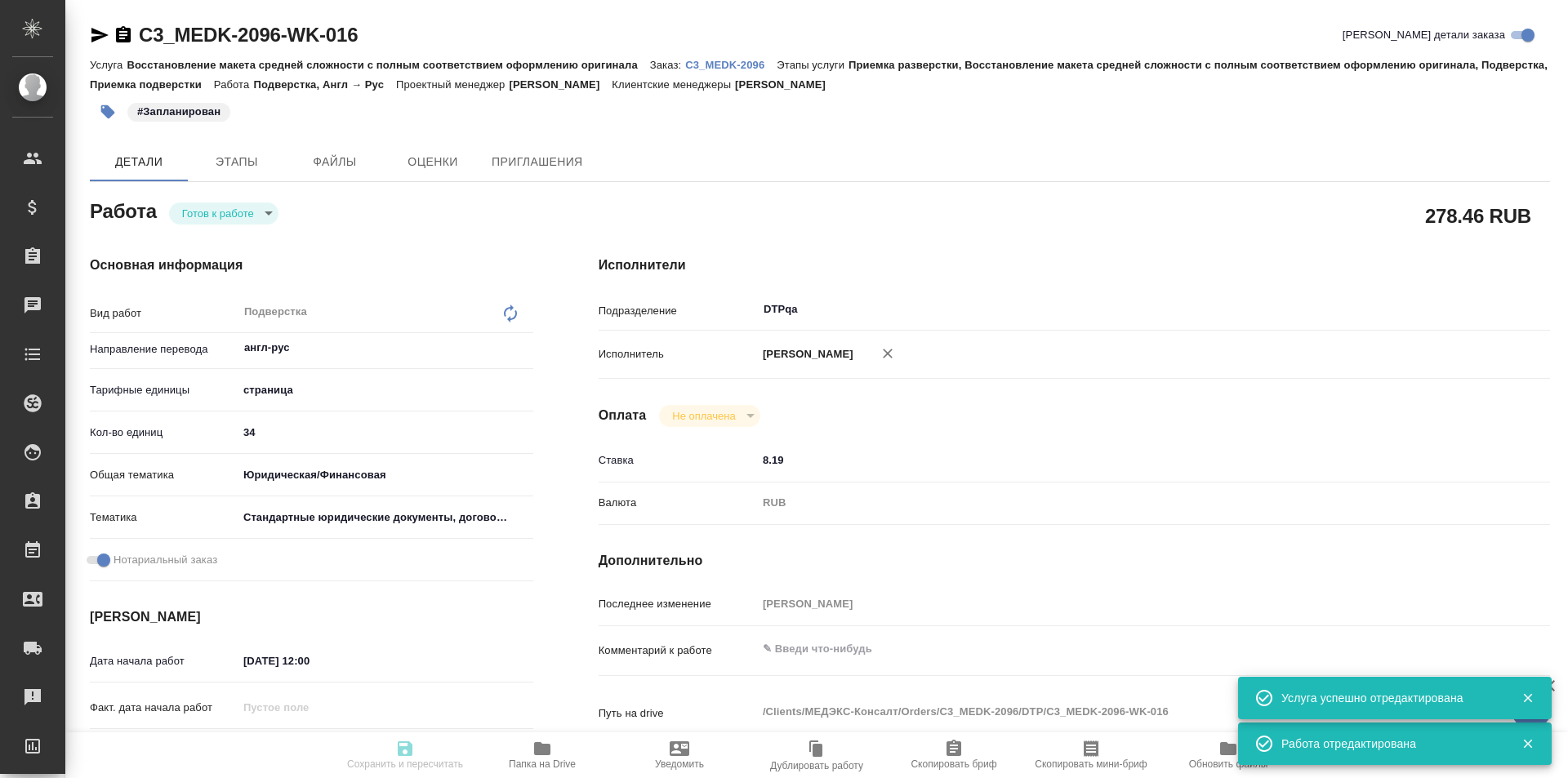
type input "18.08.2025 12:00"
type input "18.08.2025 13:30"
type input "18.08.2025 14:00"
type input "DTPqa"
type input "notPayed"
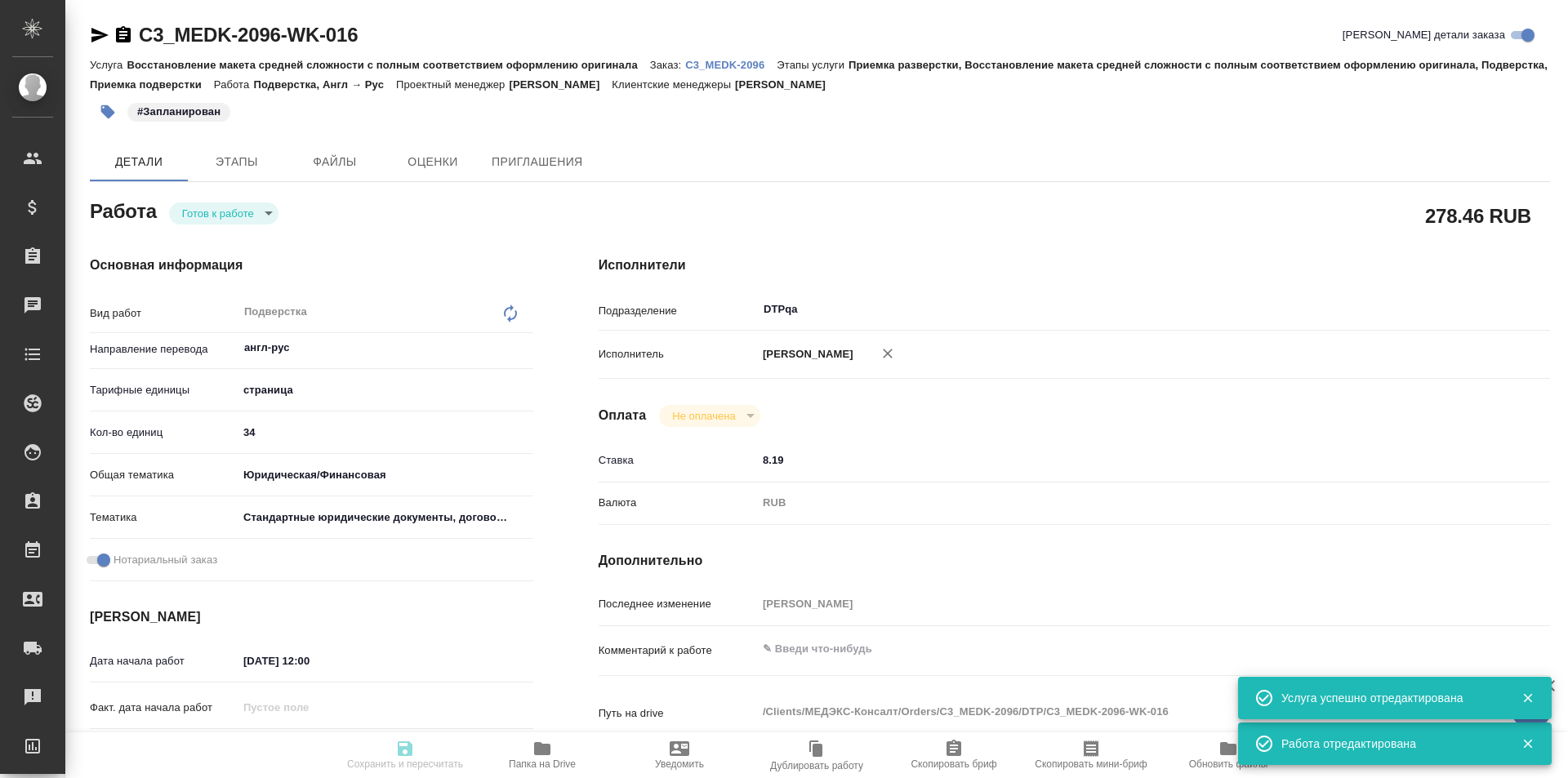
type input "8.19"
type input "RUB"
type input "[PERSON_NAME]"
type textarea "x"
type textarea "/Clients/МЕДЭКС-Консалт/Orders/C3_MEDK-2096/DTP/C3_MEDK-2096-WK-016"
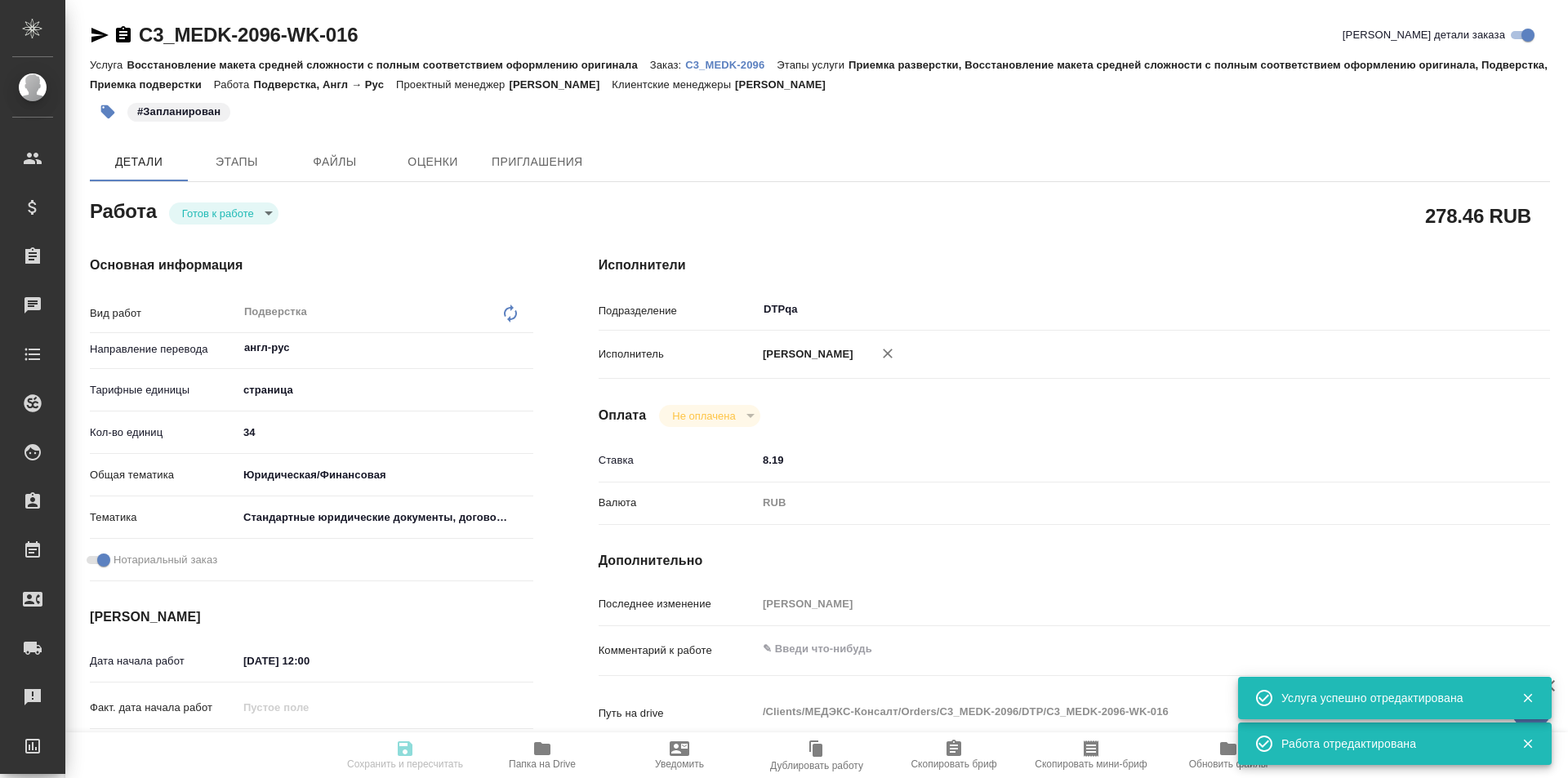
type textarea "x"
type input "C3_MEDK-2096"
type input "Восстановление макета средней сложности с полным соответствием оформлению ориги…"
type input "Приемка разверстки, Восстановление макета средней сложности с полным соответств…"
type input "Ильина Екатерина"
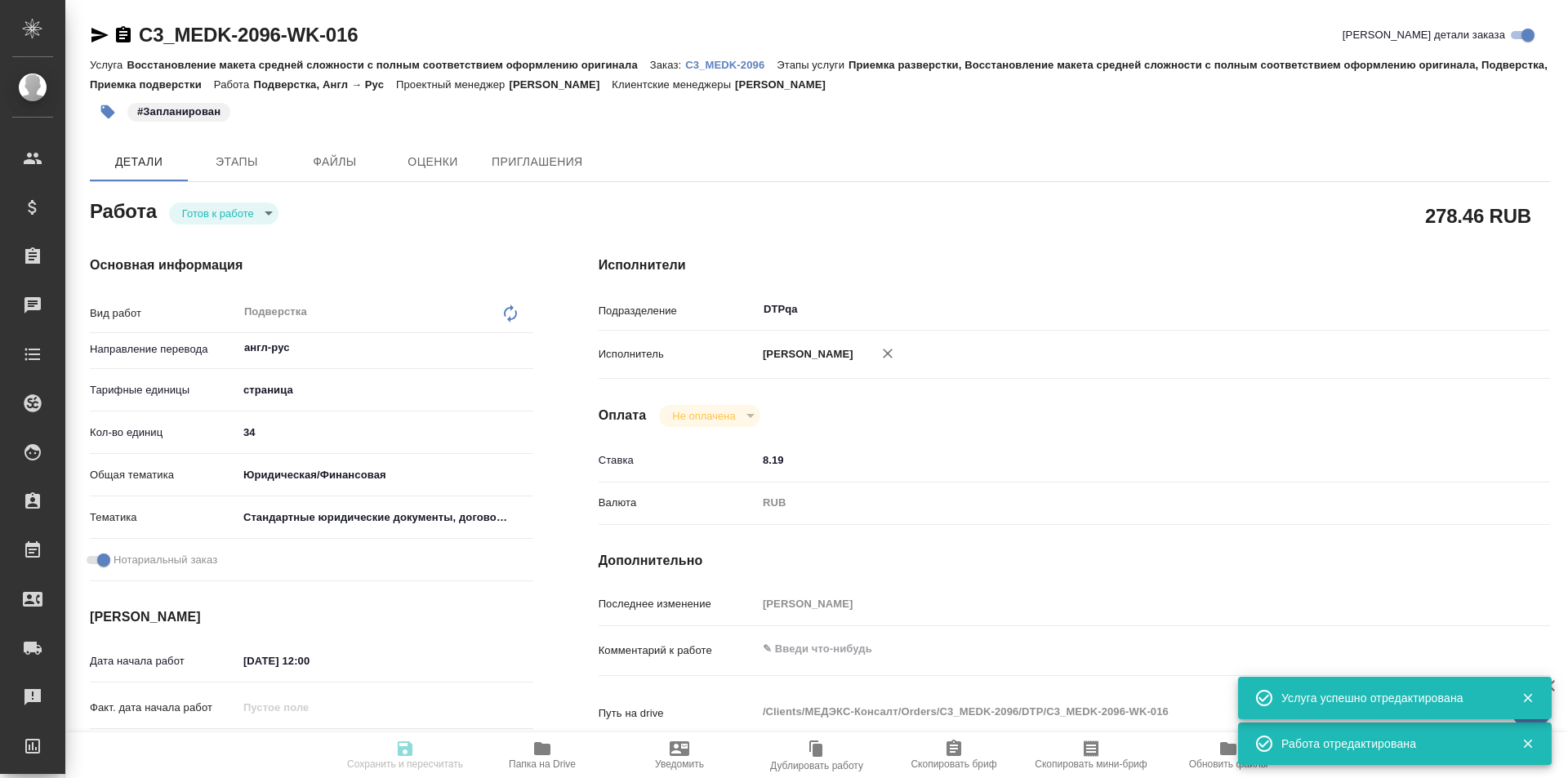
type input "[PERSON_NAME]"
type input "/Clients/МЕДЭКС-Консалт/Orders/C3_MEDK-2096"
type textarea "x"
type textarea "14.08. в пакет документов добавился один документ на перевод, вложила в сорс в …"
type textarea "x"
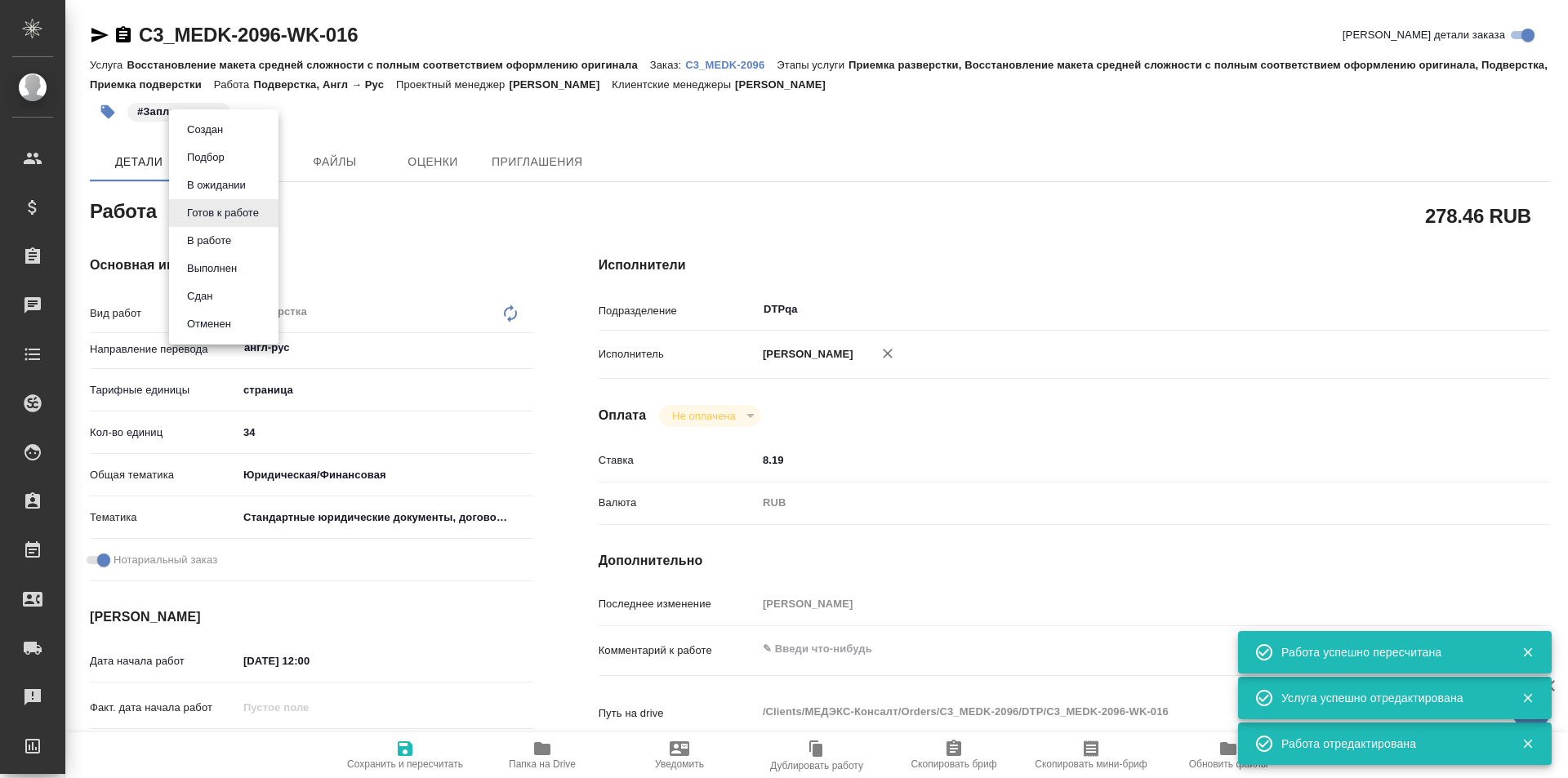
type textarea "x"
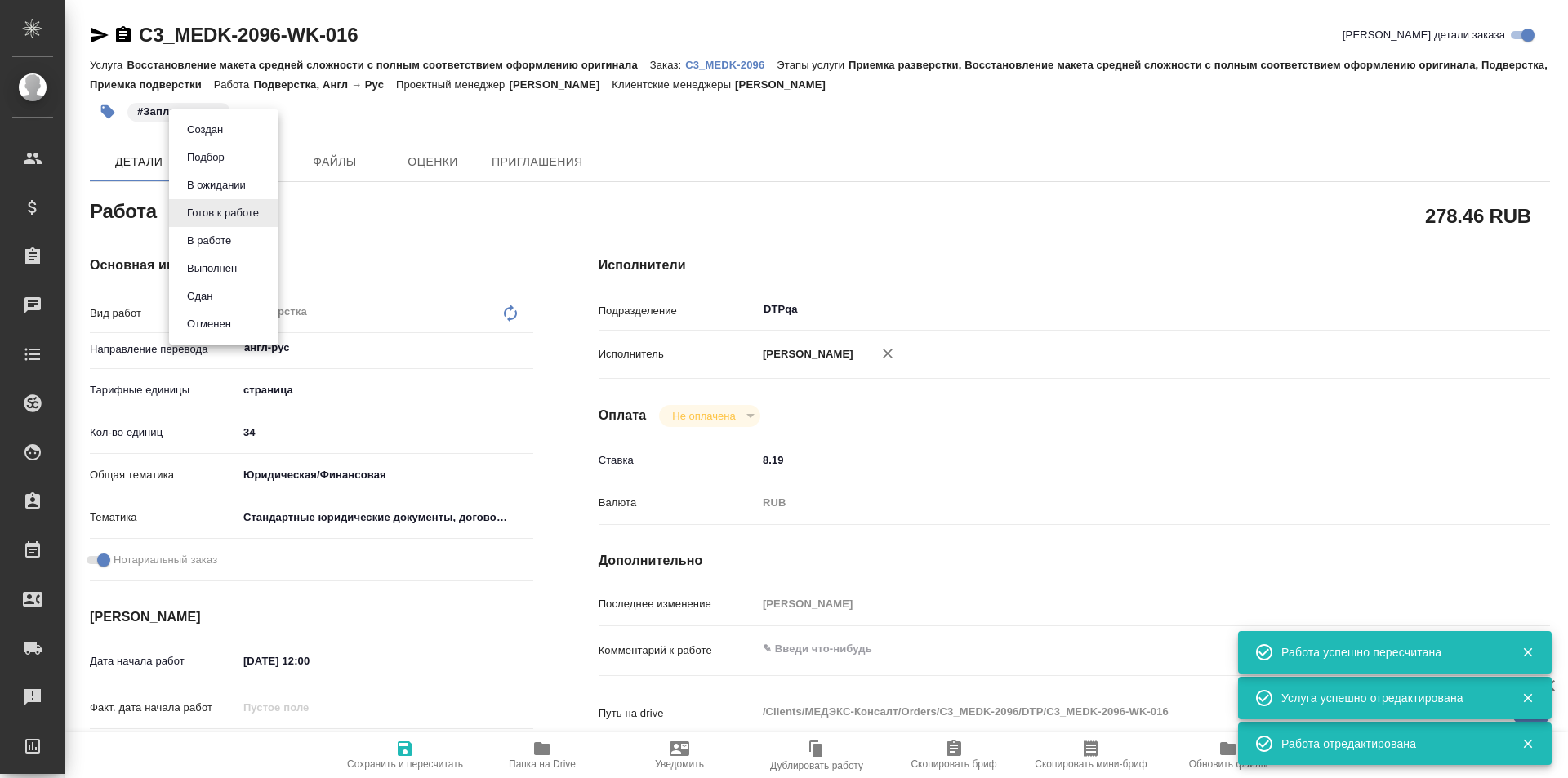
type textarea "x"
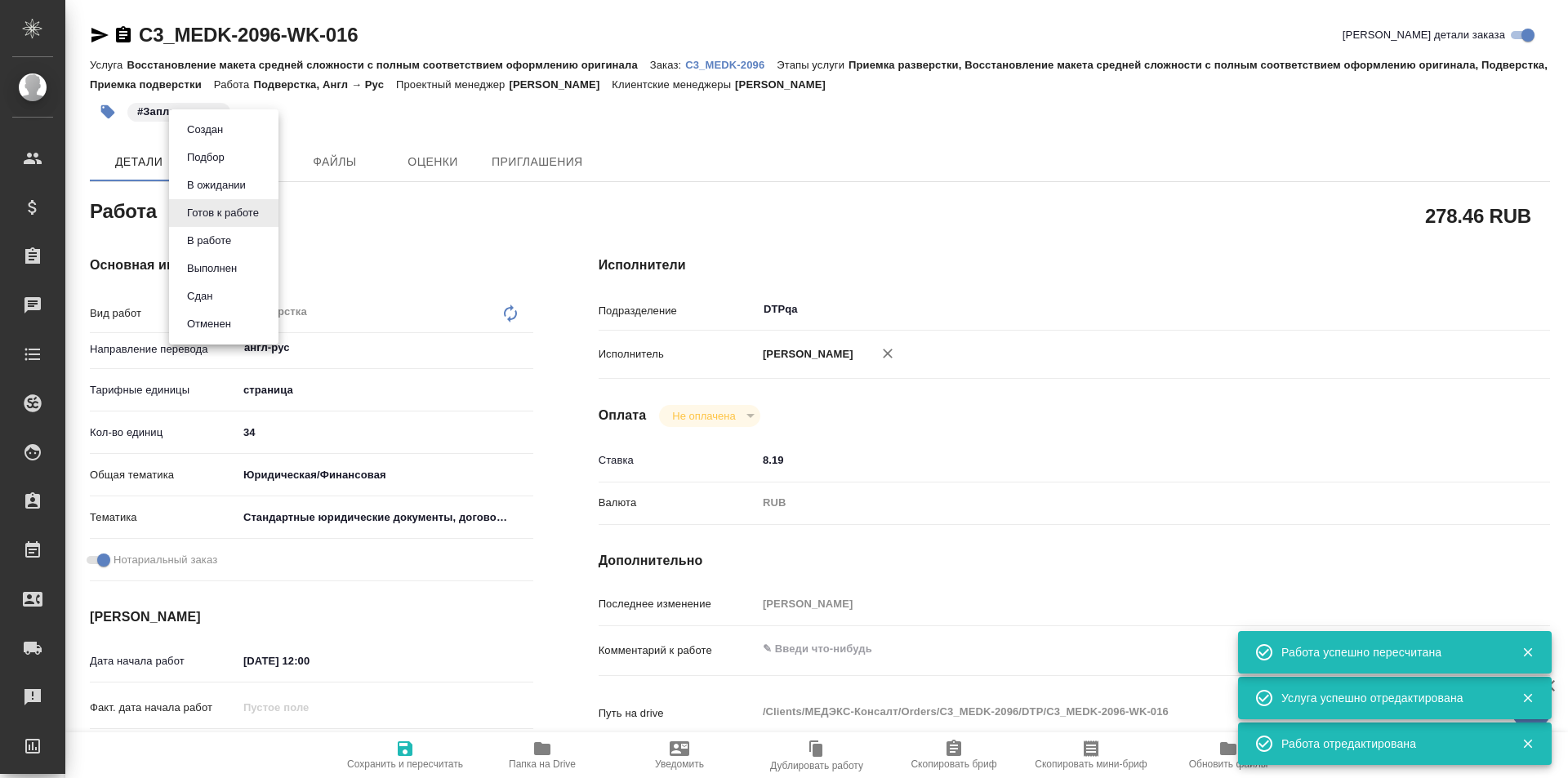
type textarea "x"
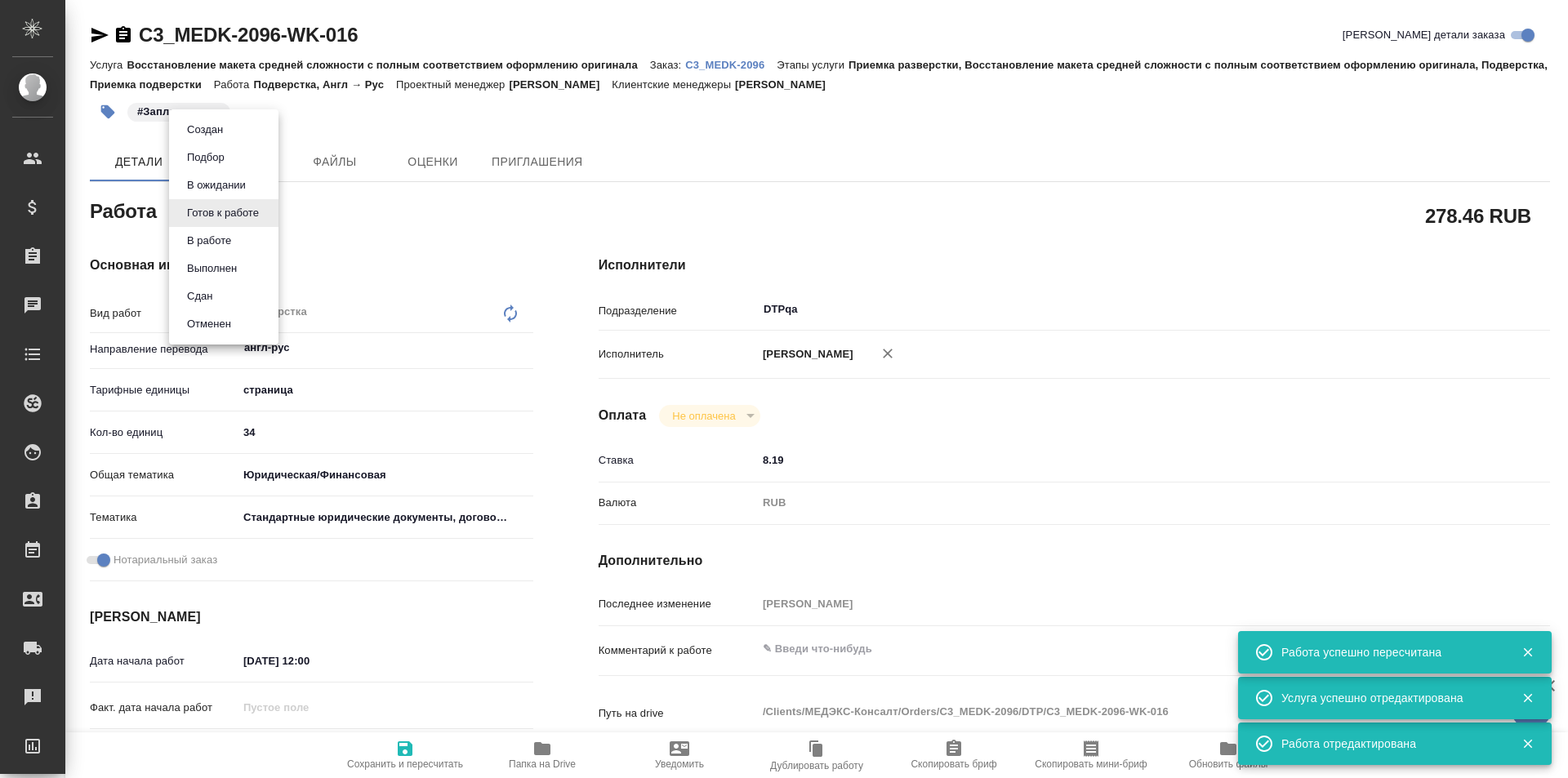
click at [228, 139] on button "В ожидании" at bounding box center [204, 130] width 45 height 18
type textarea "x"
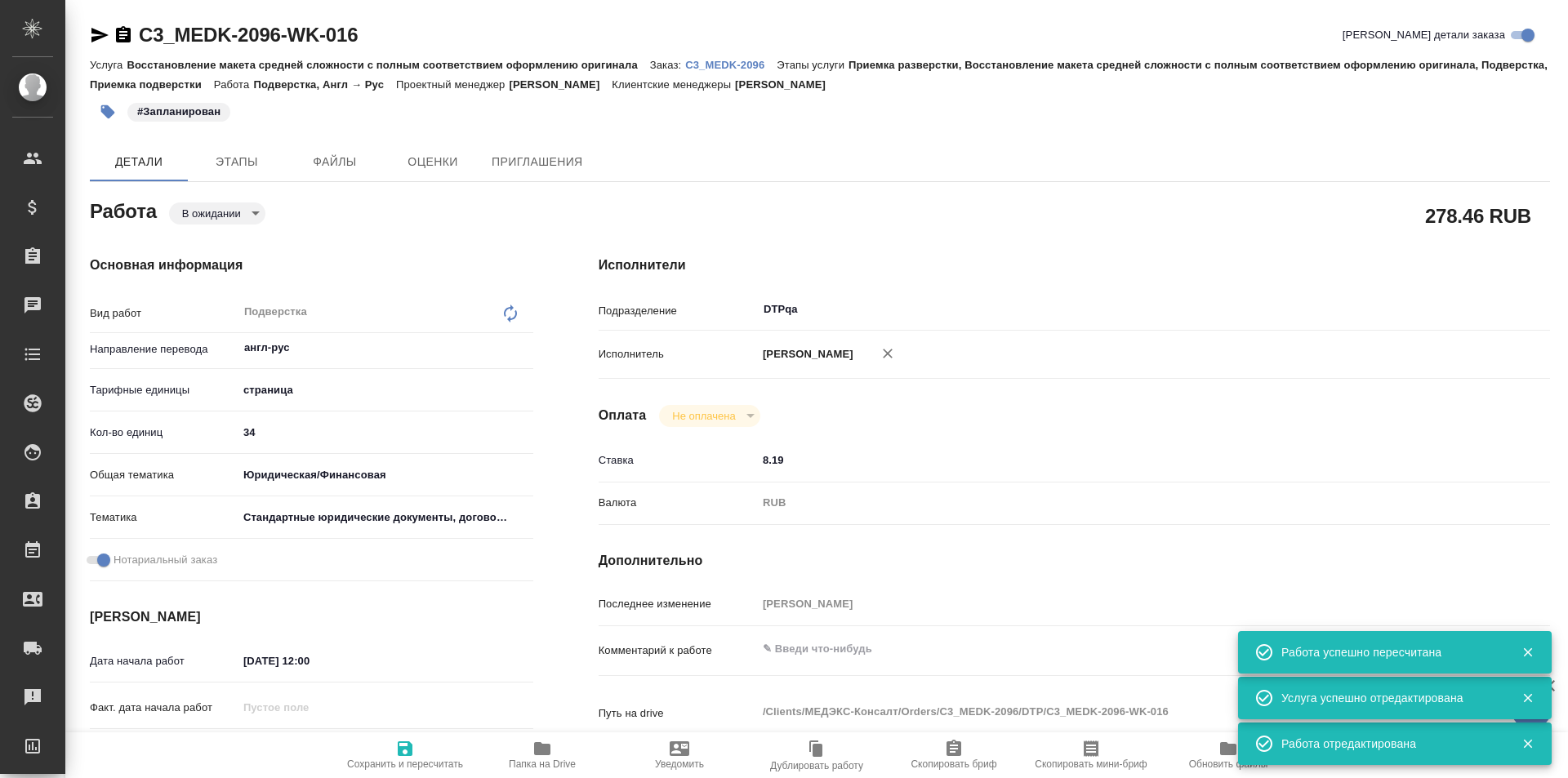
type textarea "x"
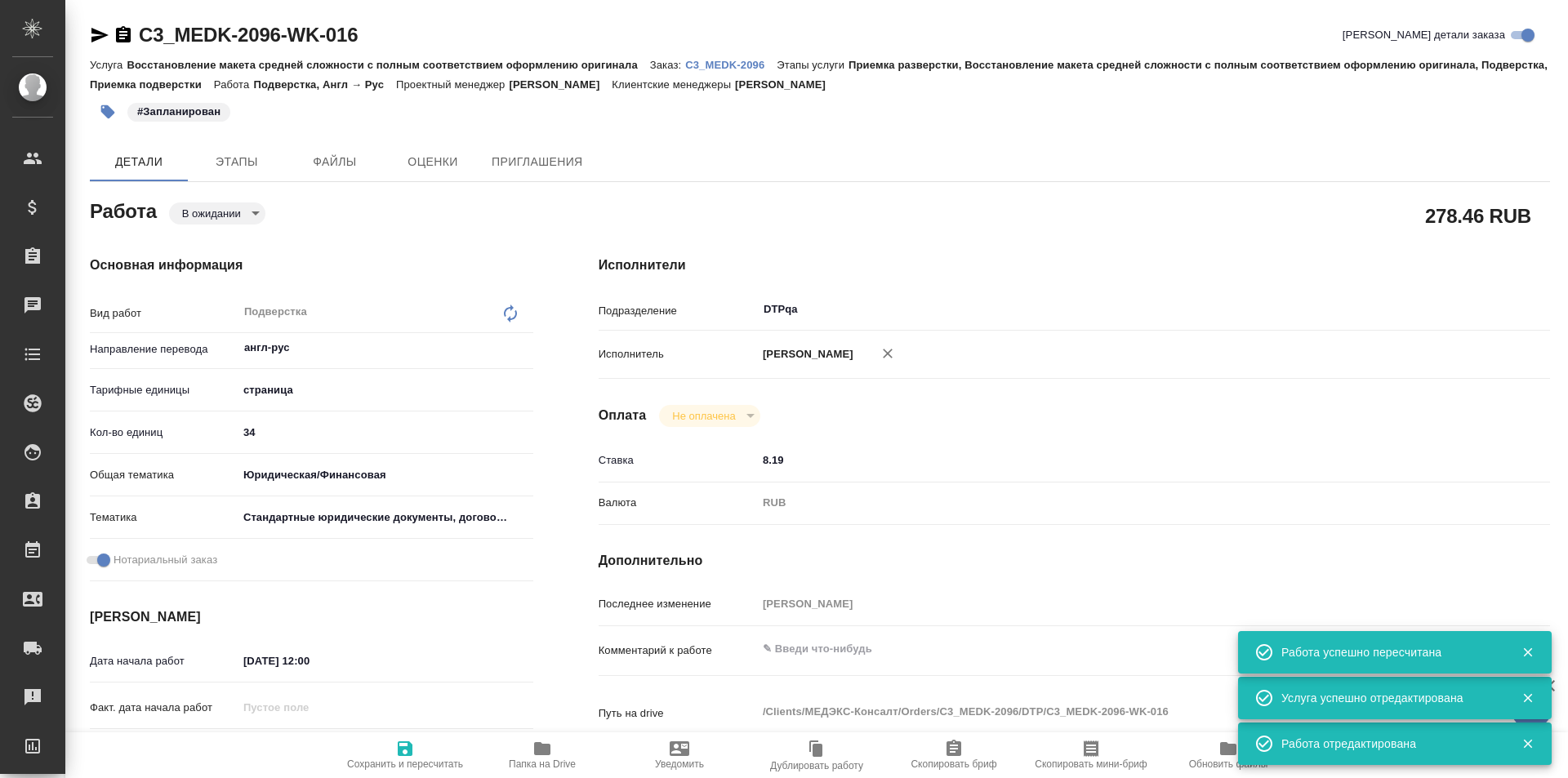
type textarea "x"
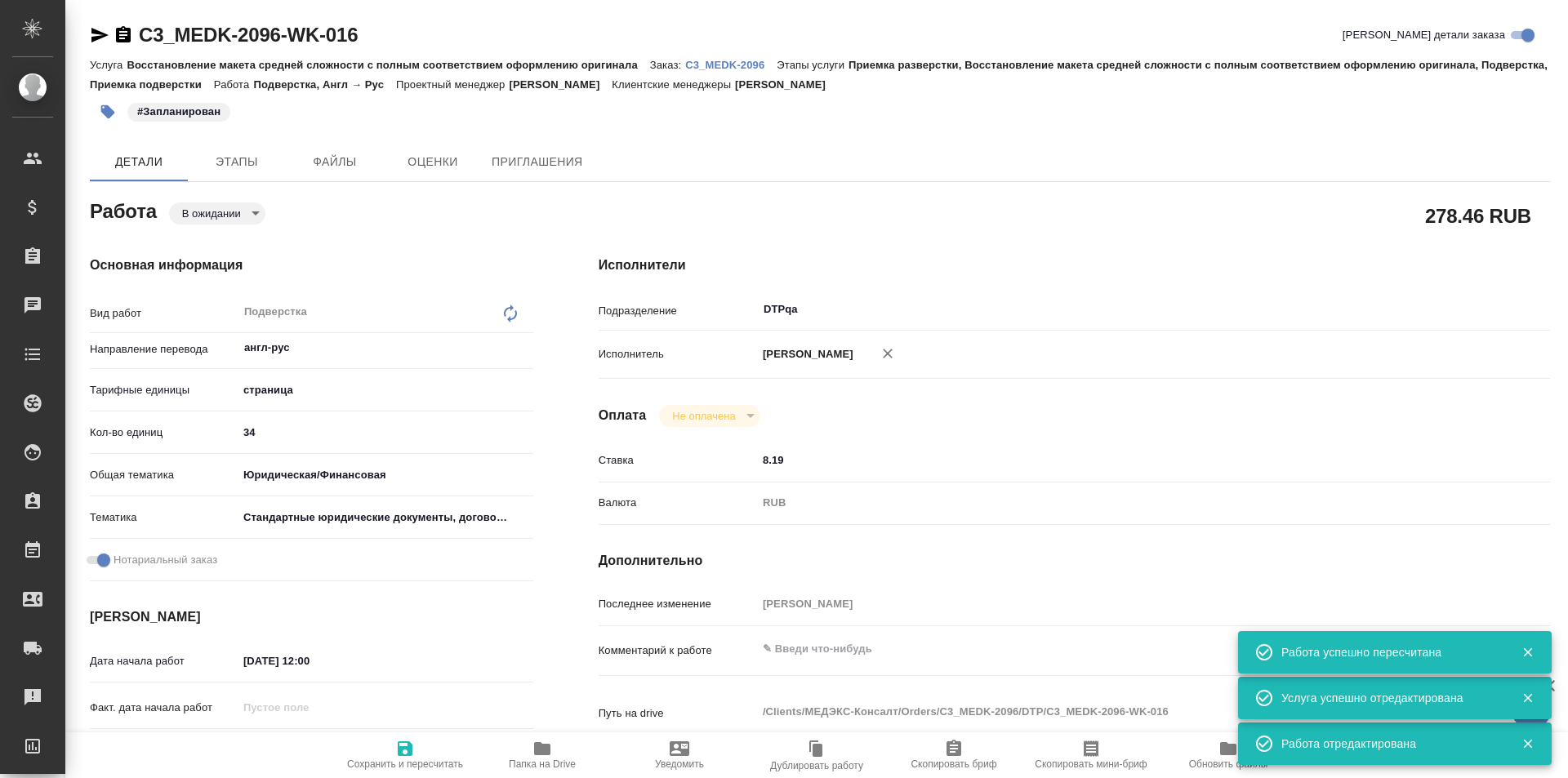
type textarea "x"
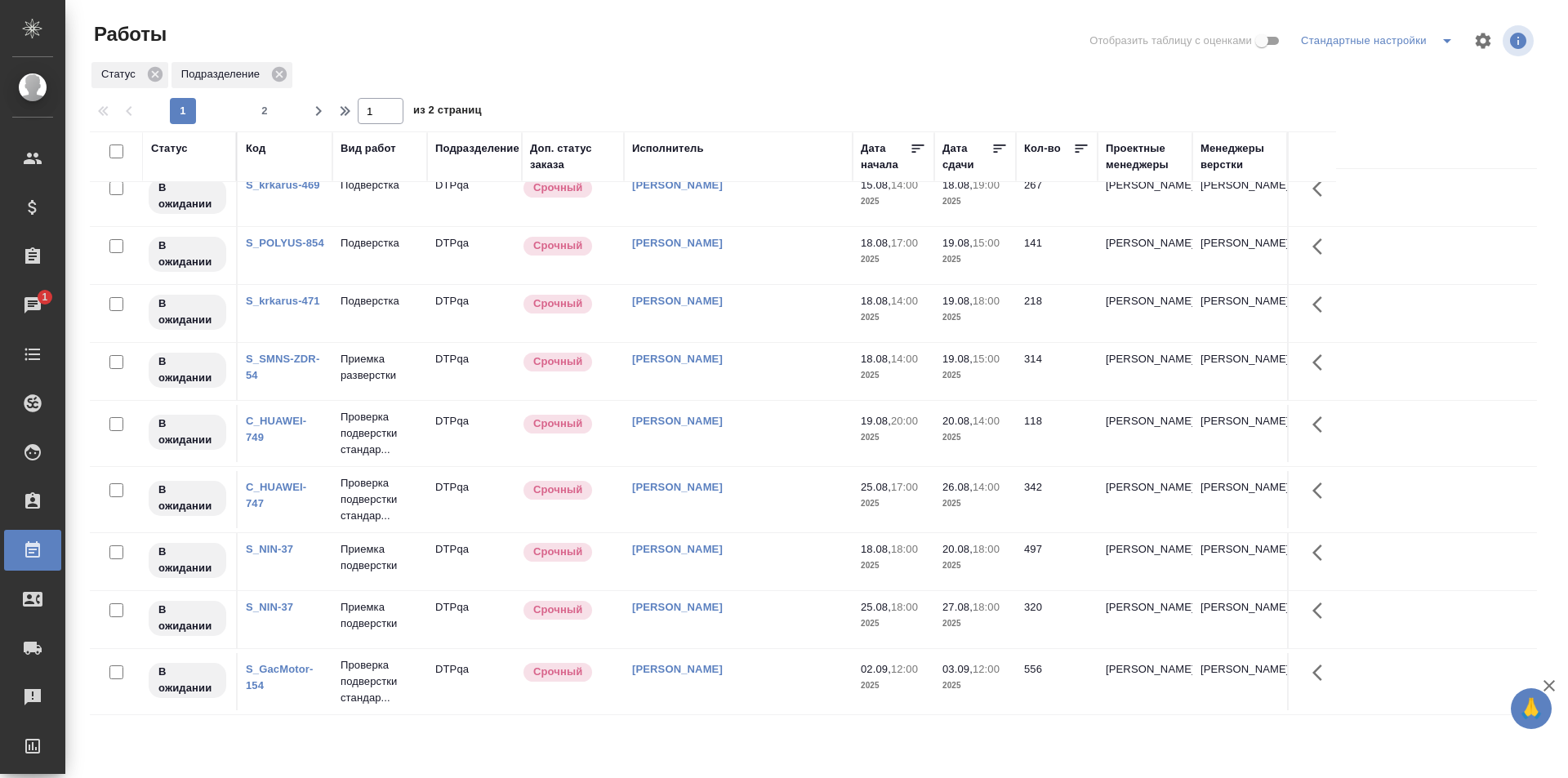
scroll to position [1027, 0]
